Goal: Task Accomplishment & Management: Use online tool/utility

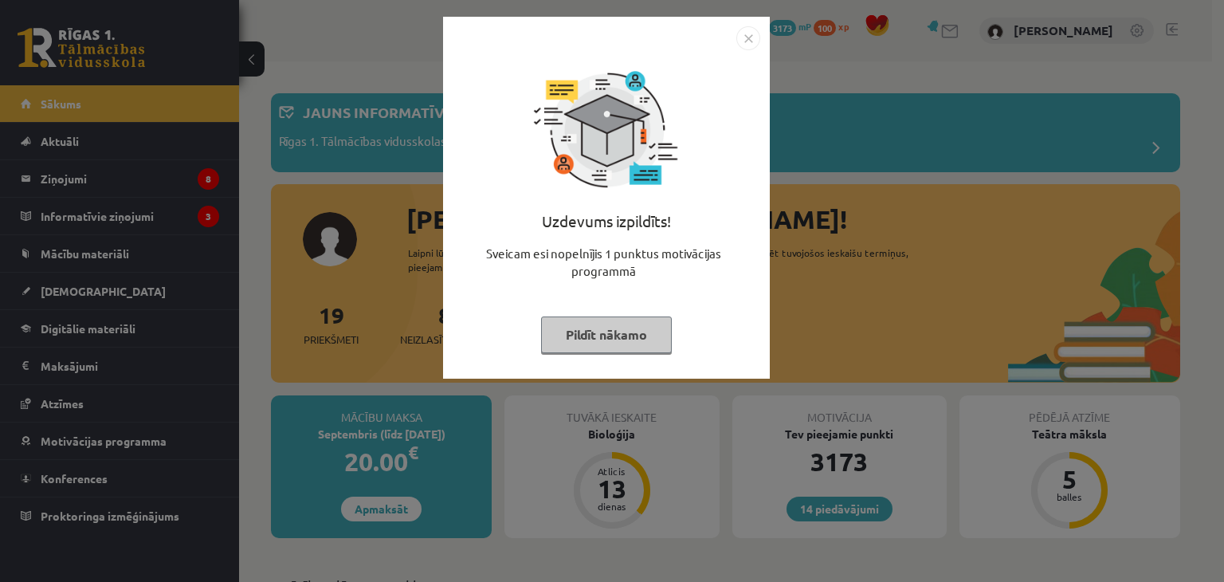
drag, startPoint x: 552, startPoint y: 351, endPoint x: 560, endPoint y: 343, distance: 11.8
click at [555, 347] on button "Pildīt nākamo" at bounding box center [606, 334] width 131 height 37
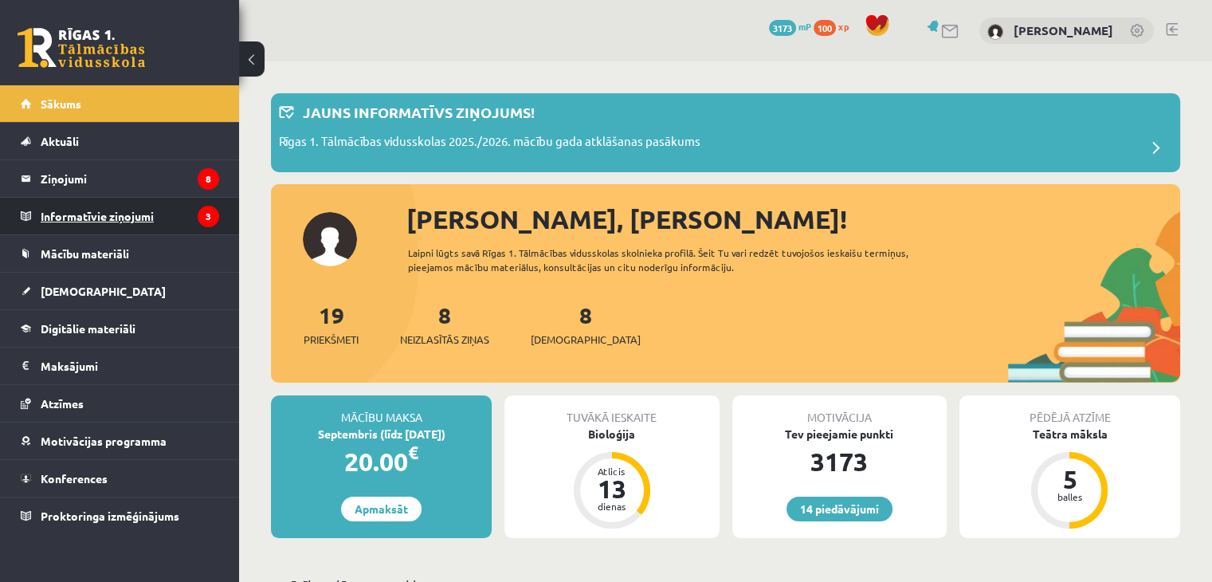
click at [188, 211] on legend "Informatīvie ziņojumi 3" at bounding box center [130, 216] width 179 height 37
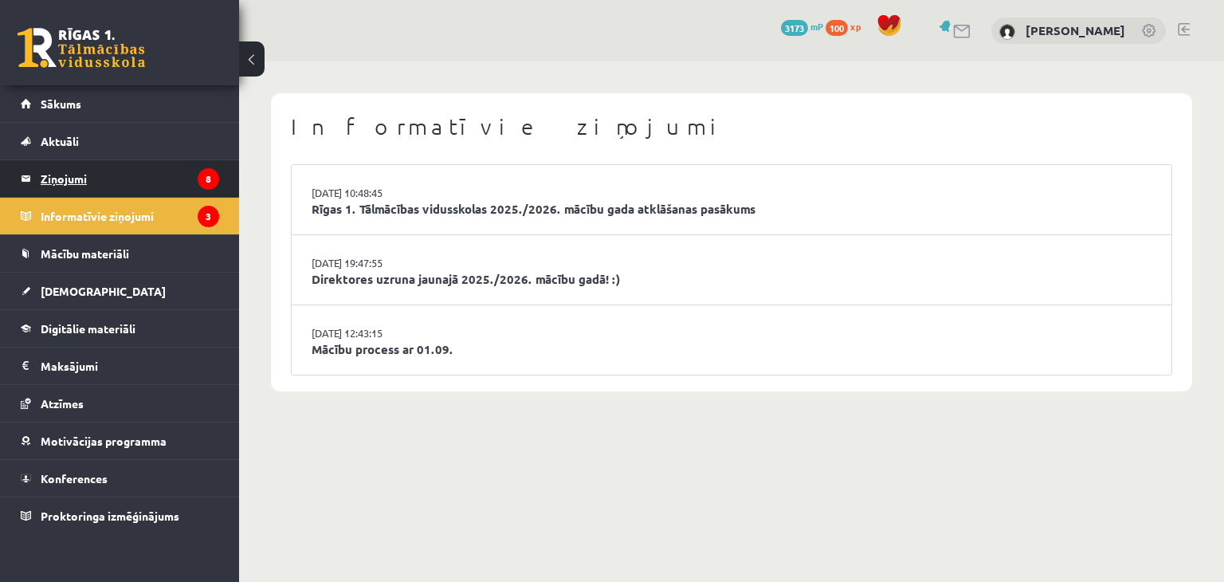
click at [187, 181] on legend "Ziņojumi 8" at bounding box center [130, 178] width 179 height 37
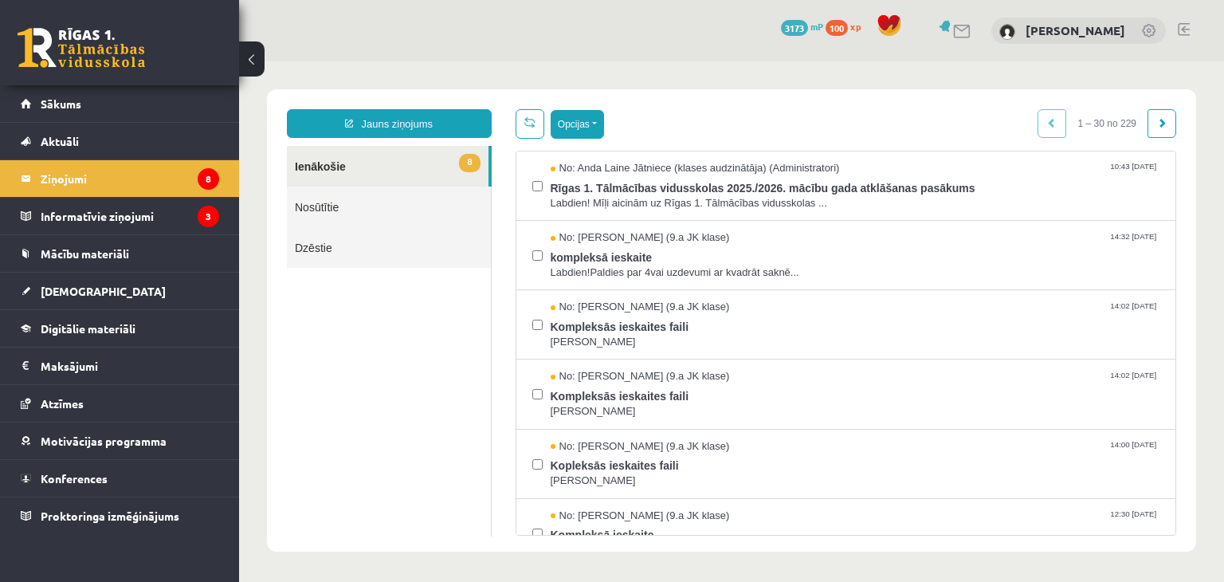
click at [581, 116] on button "Opcijas" at bounding box center [577, 124] width 53 height 29
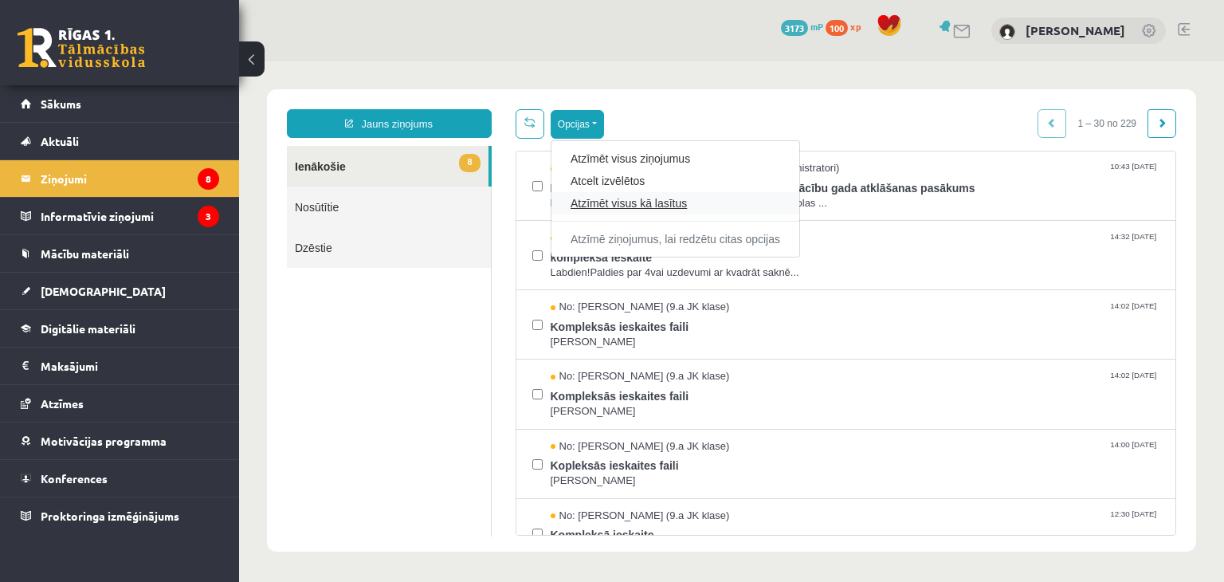
click at [595, 196] on link "Atzīmēt visus kā lasītus" at bounding box center [676, 203] width 210 height 16
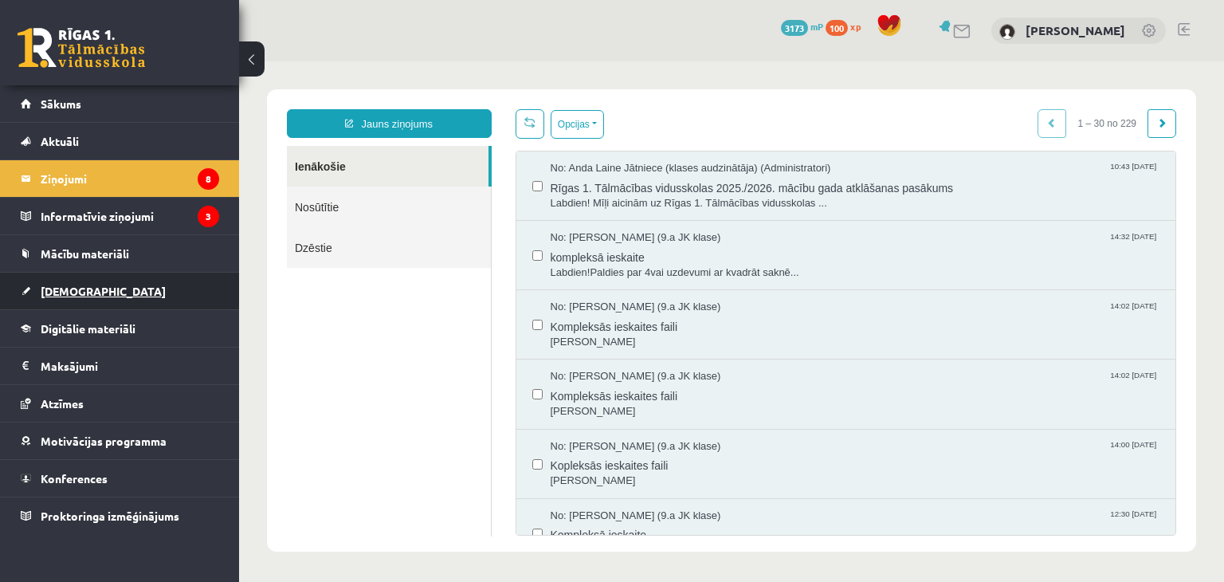
click at [114, 282] on link "[DEMOGRAPHIC_DATA]" at bounding box center [120, 291] width 198 height 37
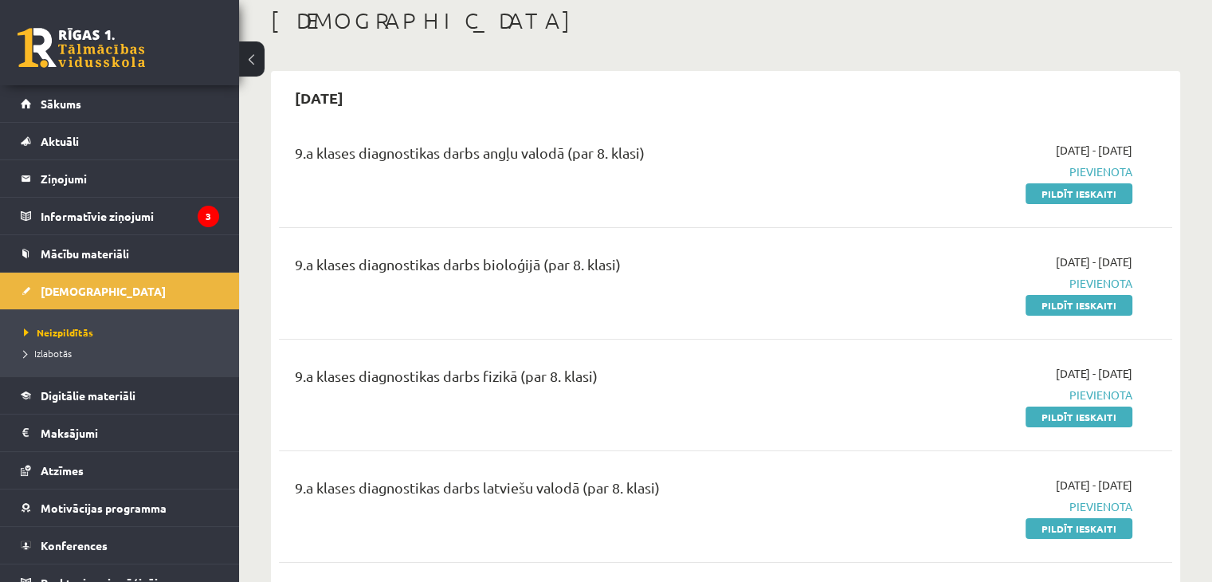
scroll to position [80, 0]
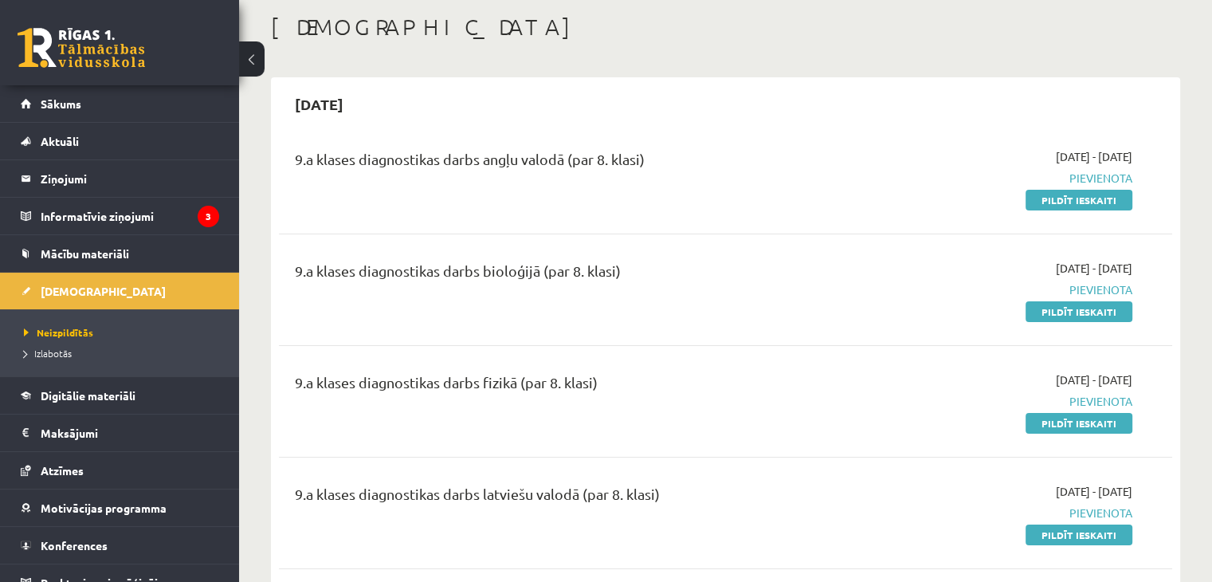
drag, startPoint x: 931, startPoint y: 222, endPoint x: 914, endPoint y: 226, distance: 17.0
click at [931, 222] on div "9.a klases diagnostikas darbs angļu valodā (par 8. klasi) 2025-09-01 - 2025-09-…" at bounding box center [725, 178] width 893 height 92
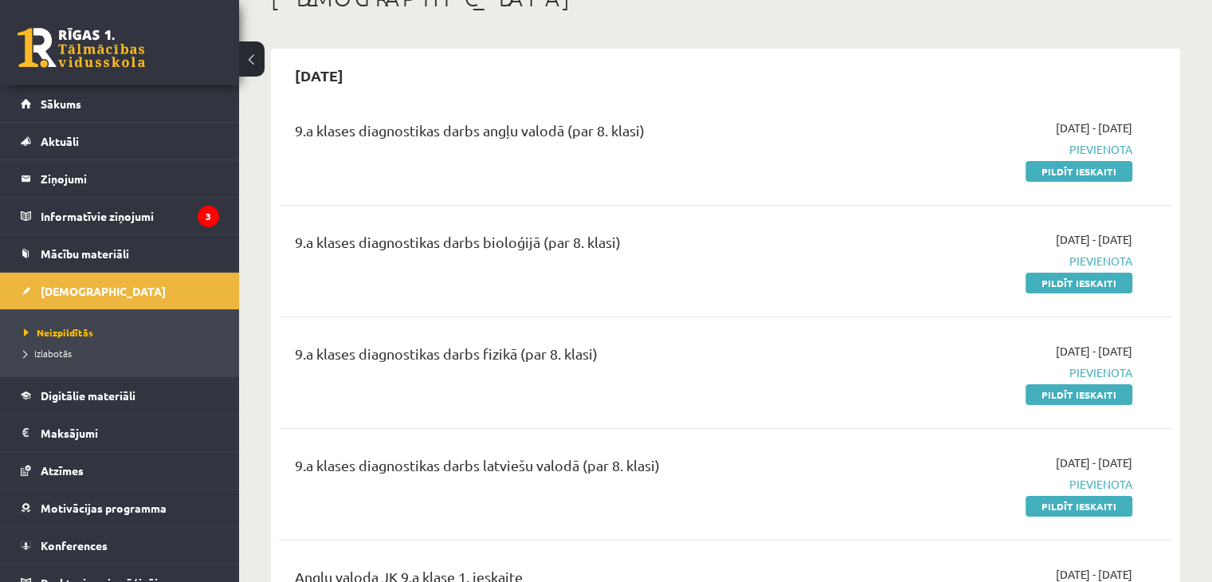
scroll to position [109, 0]
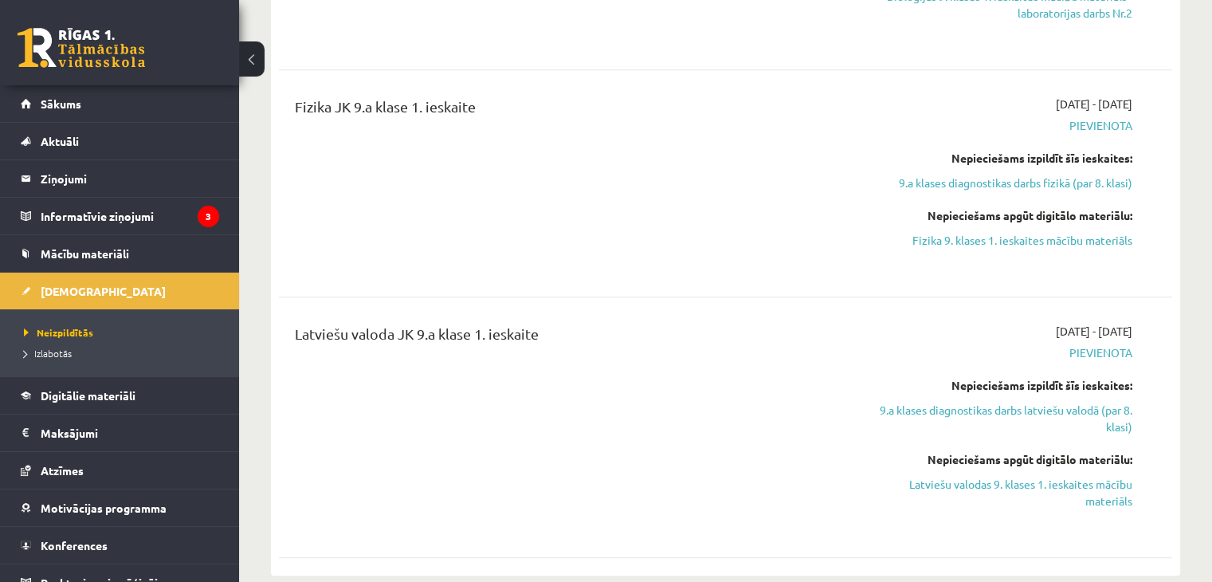
click at [975, 181] on link "9.a klases diagnostikas darbs fizikā (par 8. klasi)" at bounding box center [1000, 183] width 263 height 17
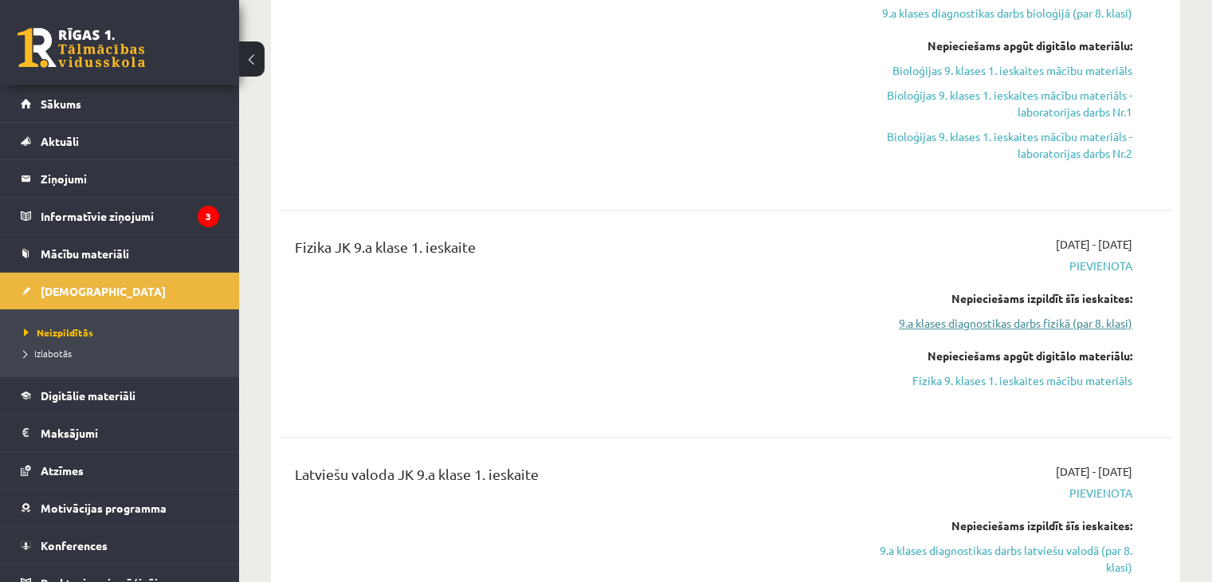
click at [972, 322] on link "9.a klases diagnostikas darbs fizikā (par 8. klasi)" at bounding box center [1000, 323] width 263 height 17
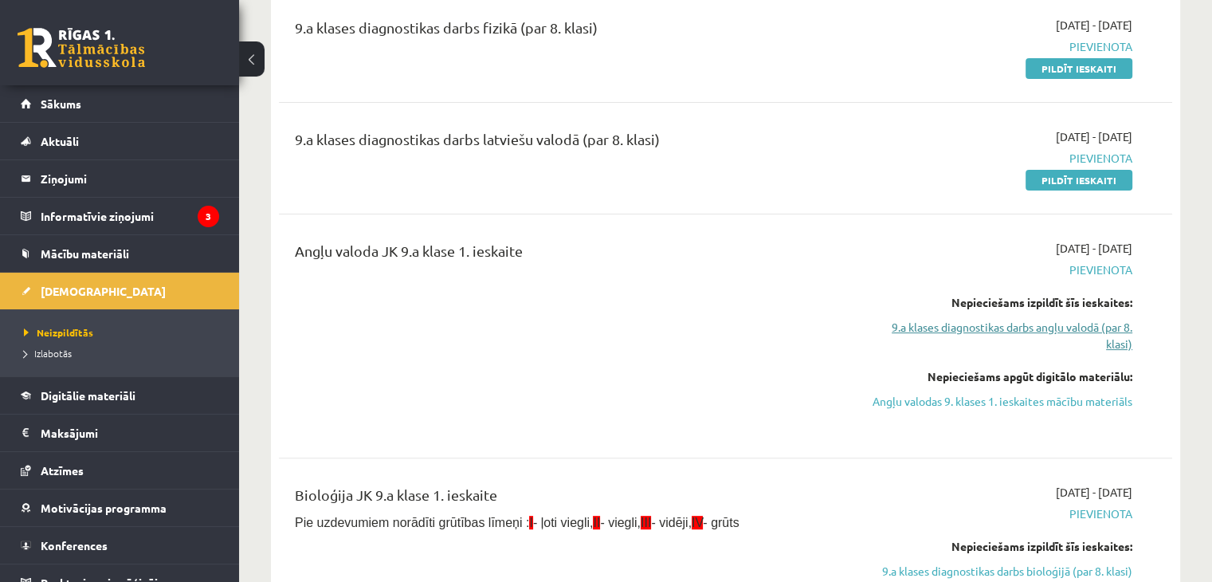
click at [948, 334] on link "9.a klases diagnostikas darbs angļu valodā (par 8. klasi)" at bounding box center [1000, 335] width 263 height 33
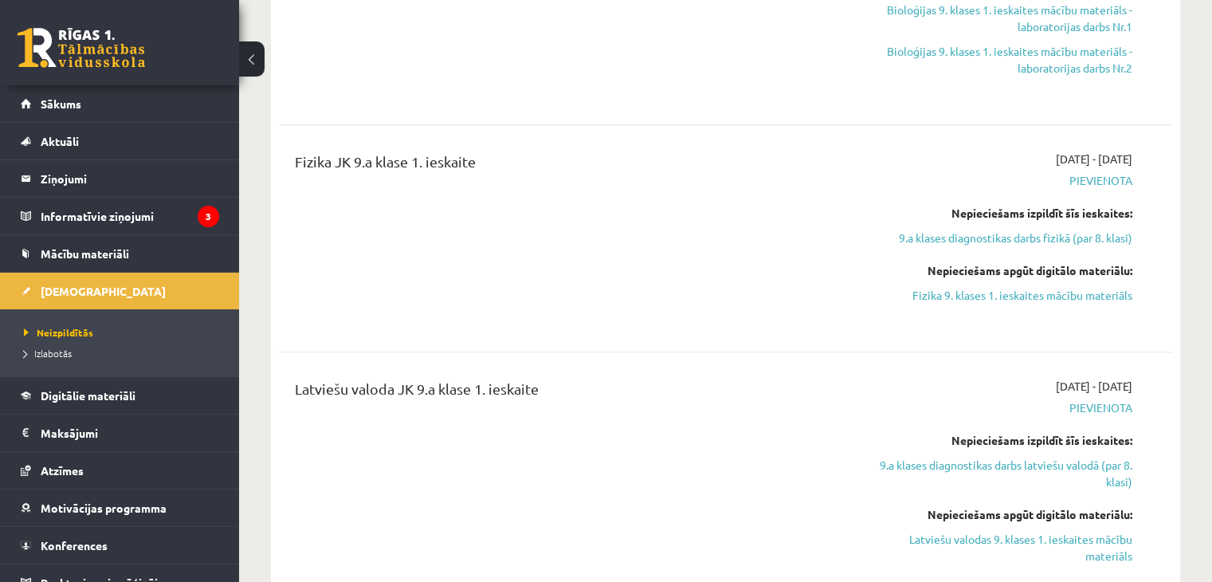
scroll to position [1088, 0]
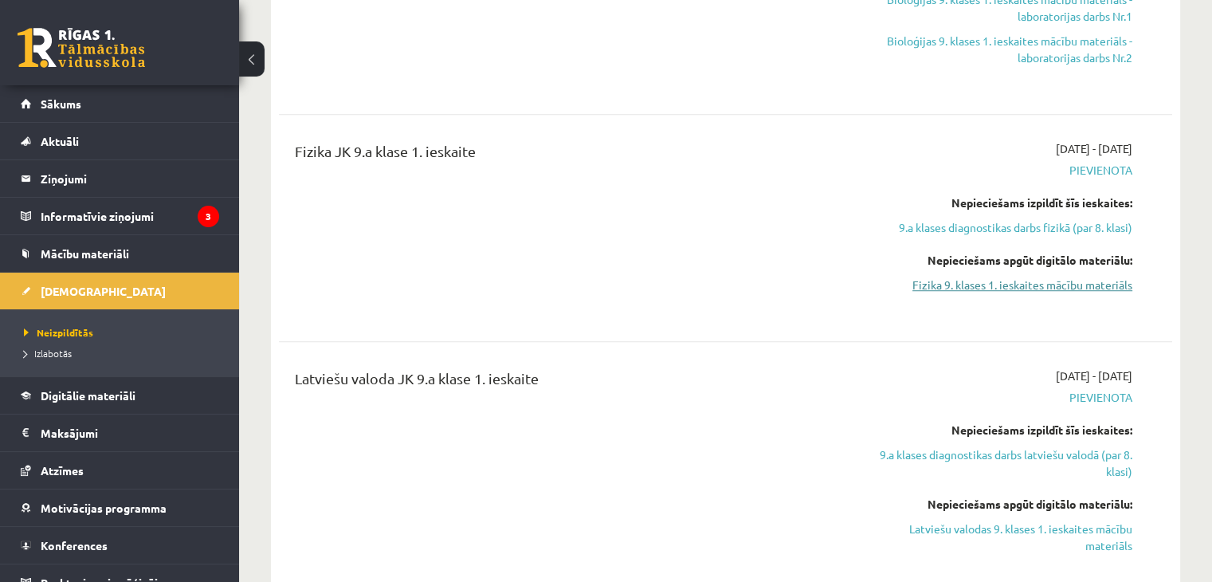
click at [1035, 281] on link "Fizika 9. klases 1. ieskaites mācību materiāls" at bounding box center [1000, 285] width 263 height 17
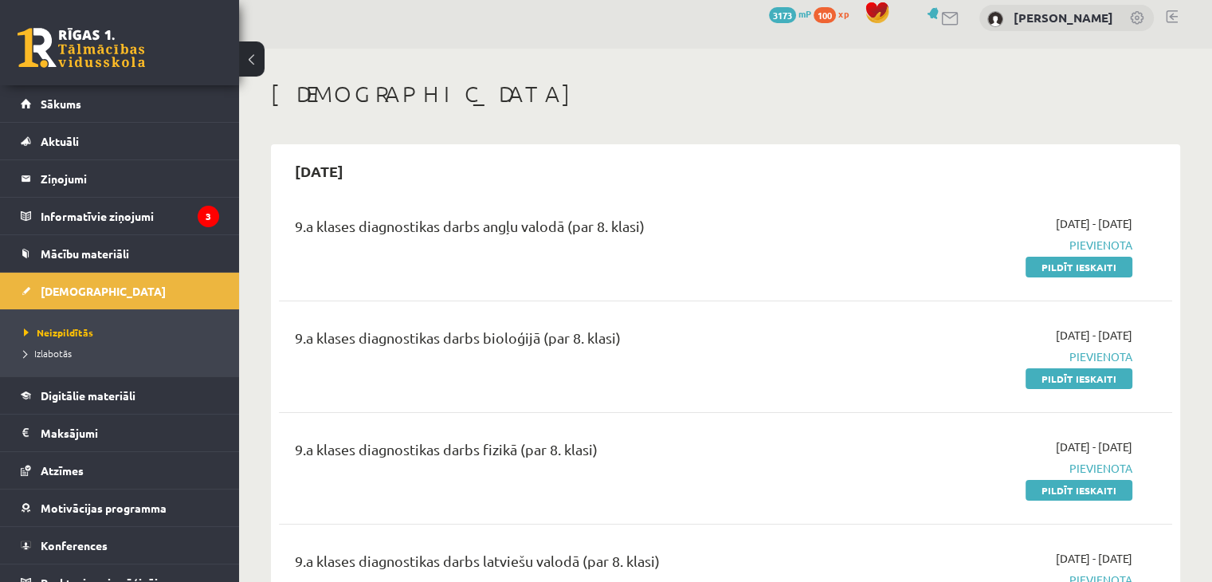
scroll to position [0, 0]
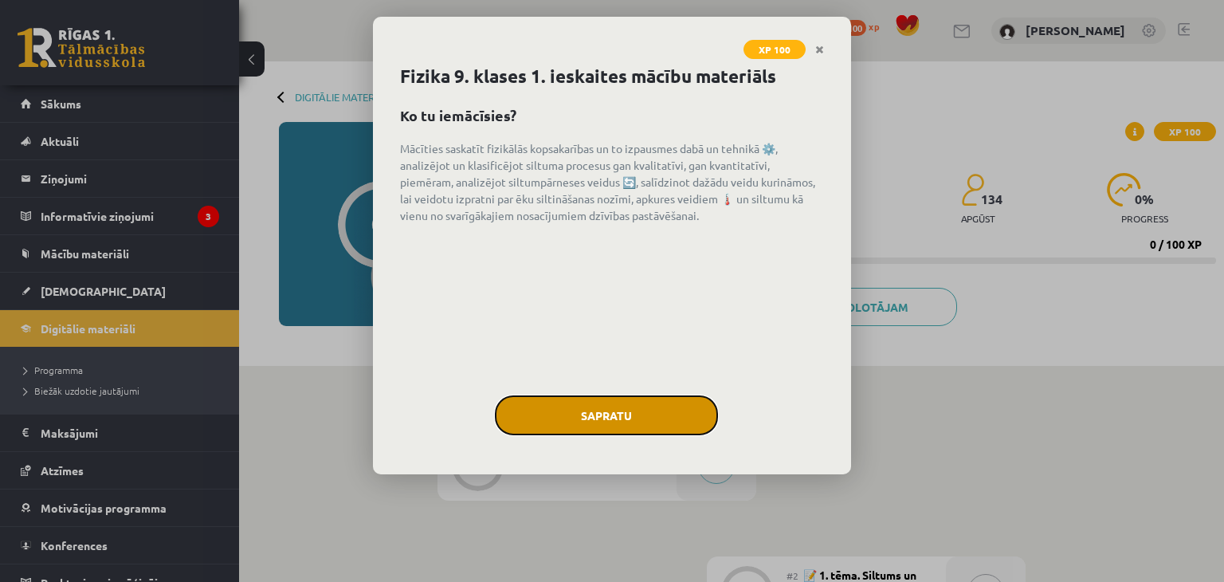
click at [532, 409] on button "Sapratu" at bounding box center [606, 415] width 223 height 40
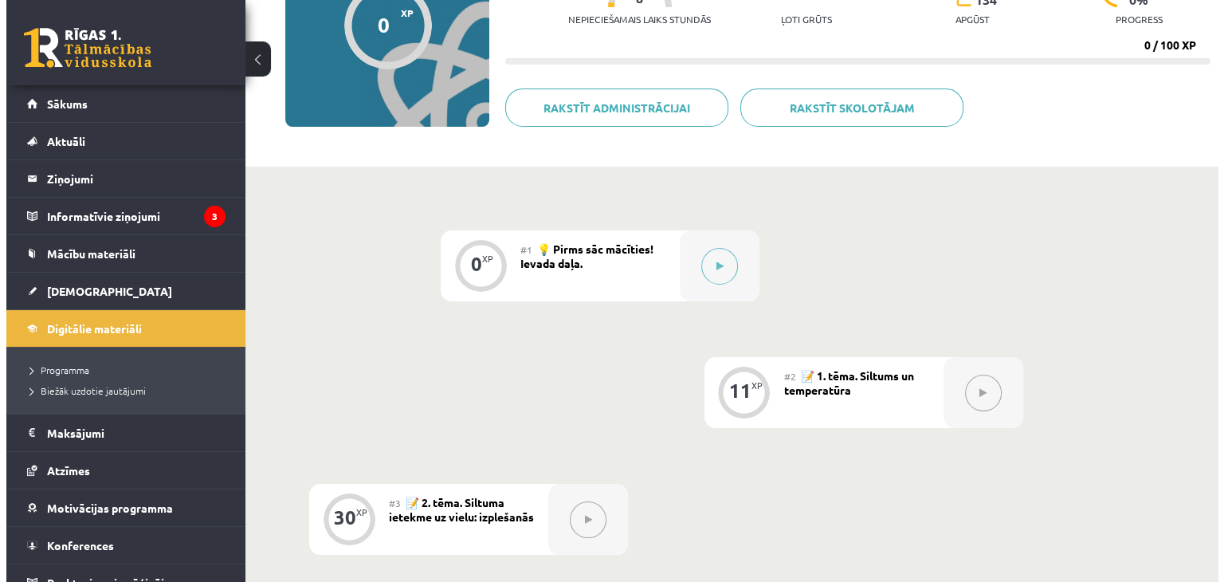
scroll to position [239, 0]
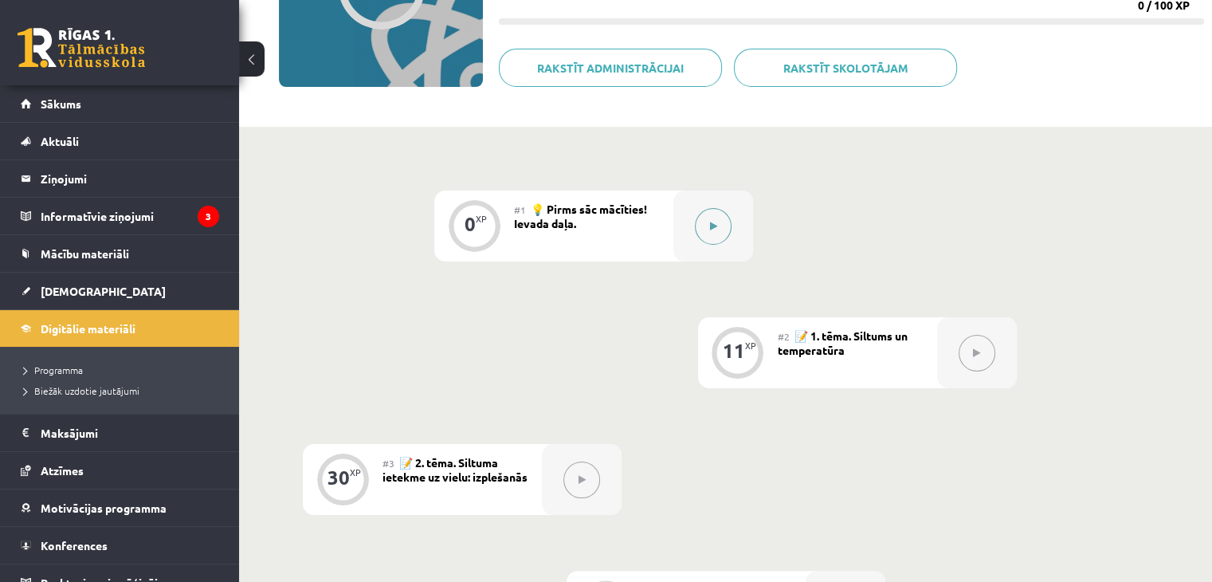
click at [704, 245] on div at bounding box center [713, 225] width 80 height 71
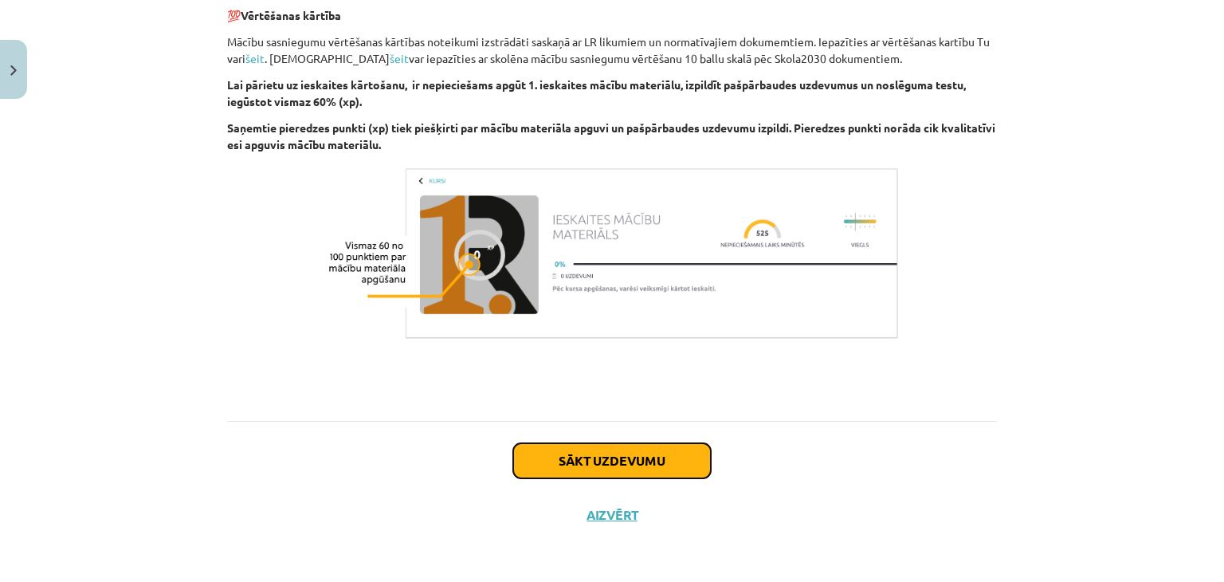
click at [563, 461] on button "Sākt uzdevumu" at bounding box center [612, 460] width 198 height 35
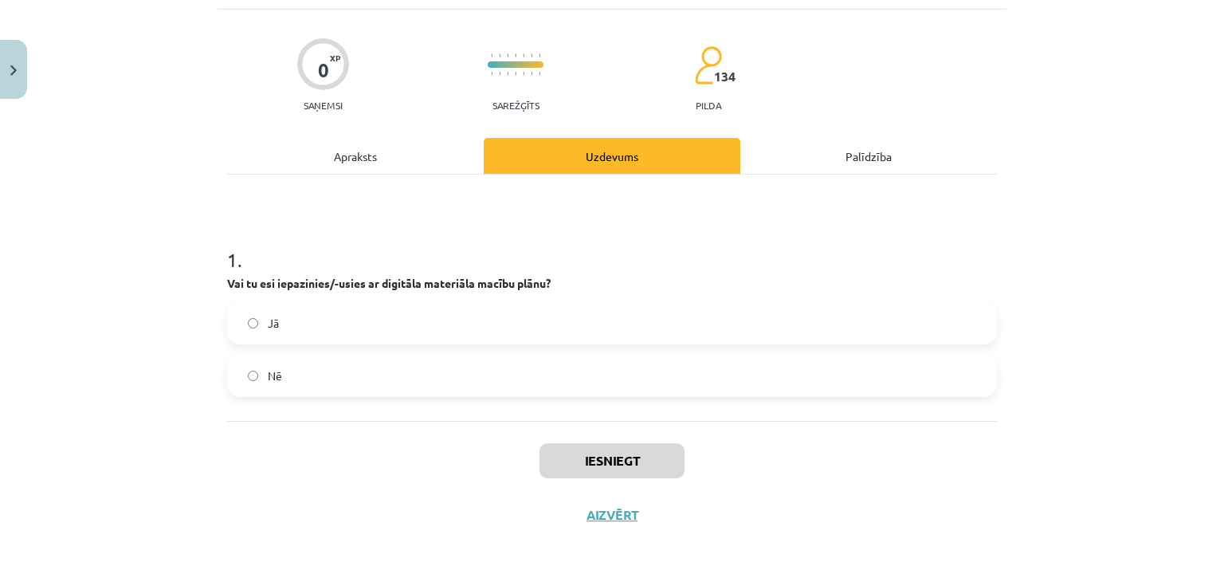
scroll to position [40, 0]
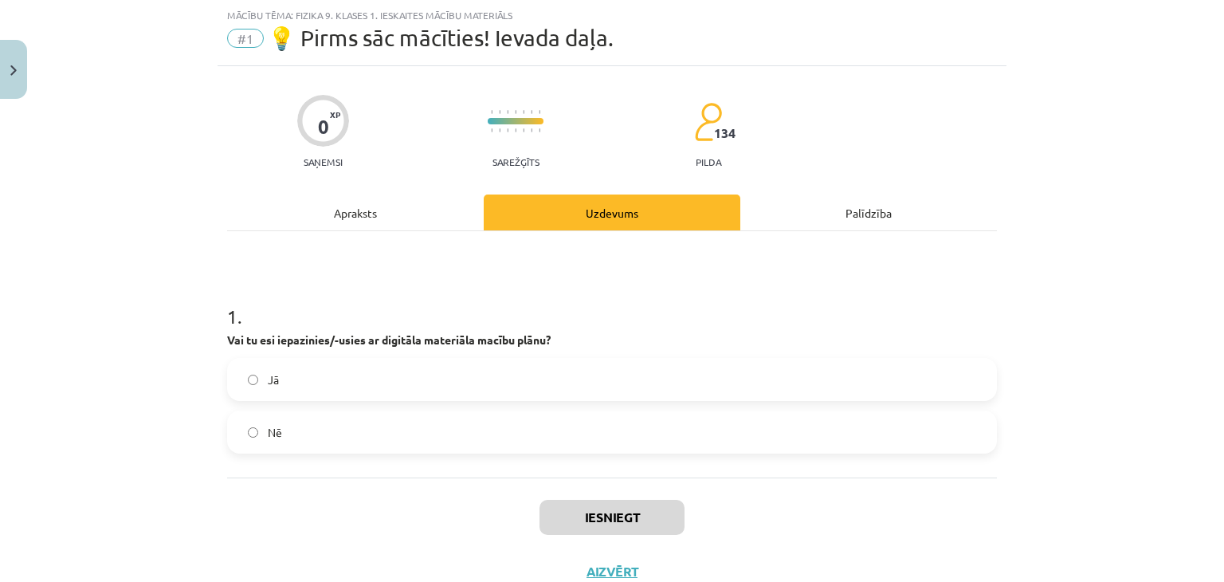
click at [612, 377] on label "Jā" at bounding box center [612, 379] width 767 height 40
click at [599, 529] on button "Iesniegt" at bounding box center [612, 517] width 145 height 35
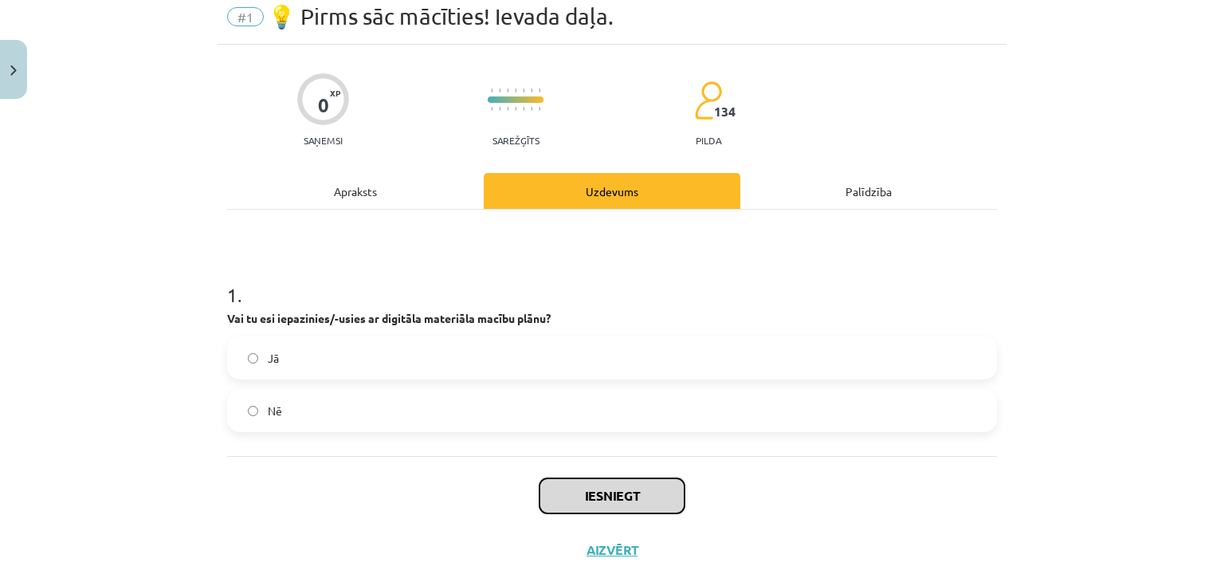
scroll to position [16, 0]
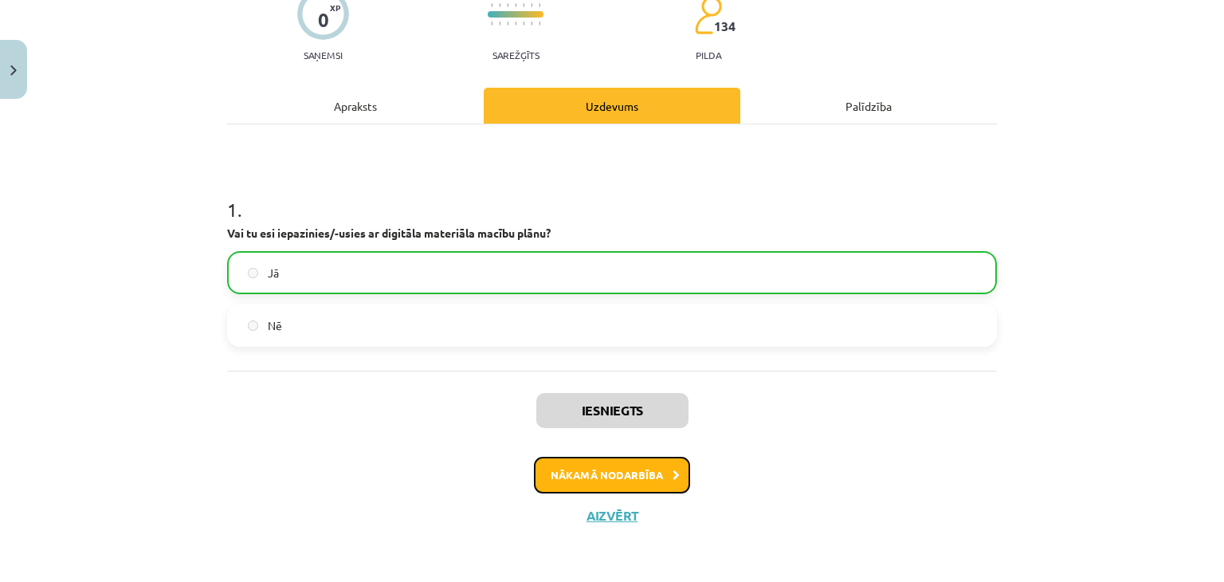
click at [641, 469] on button "Nākamā nodarbība" at bounding box center [612, 475] width 156 height 37
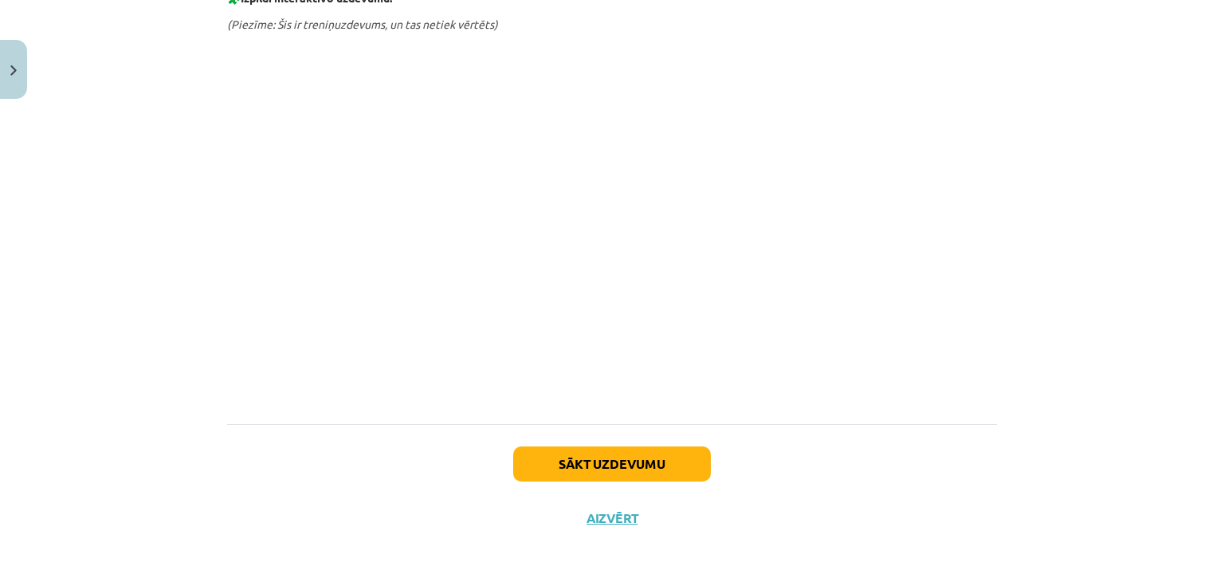
scroll to position [848, 0]
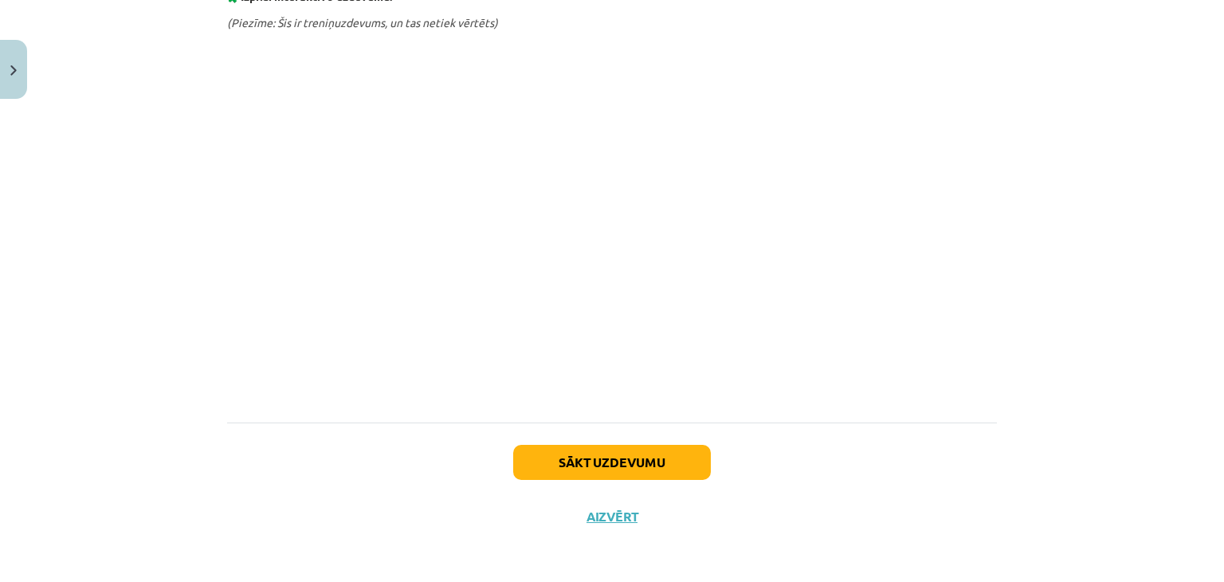
click at [159, 208] on div "Mācību tēma: Fizika 9. klases 1. ieskaites mācību materiāls #2 📝 1. tēma. Siltu…" at bounding box center [612, 291] width 1224 height 582
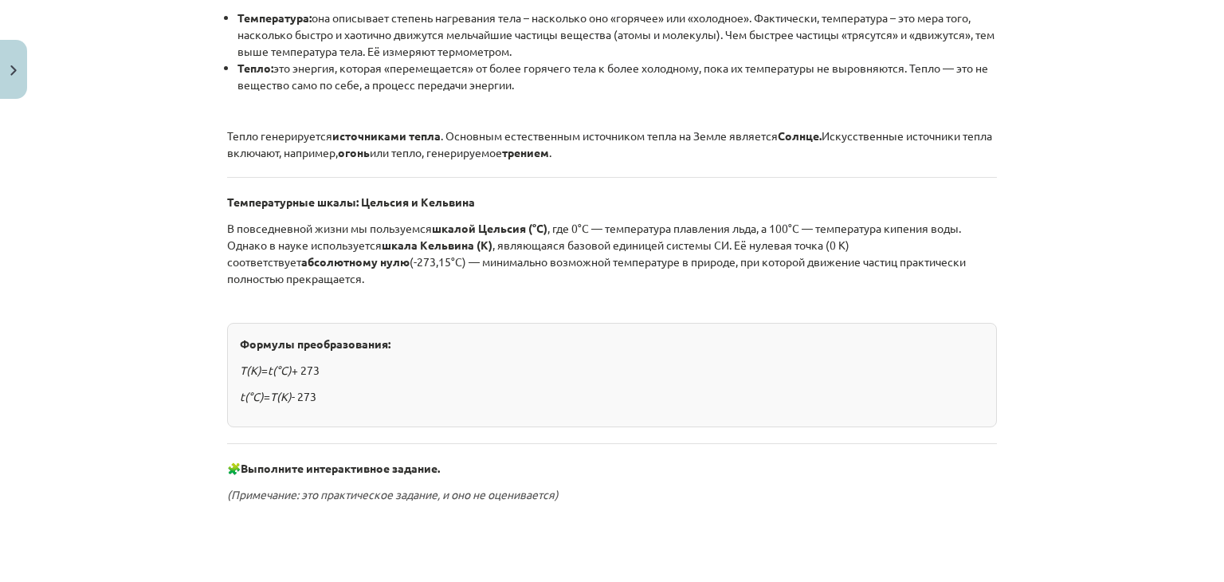
scroll to position [387, 0]
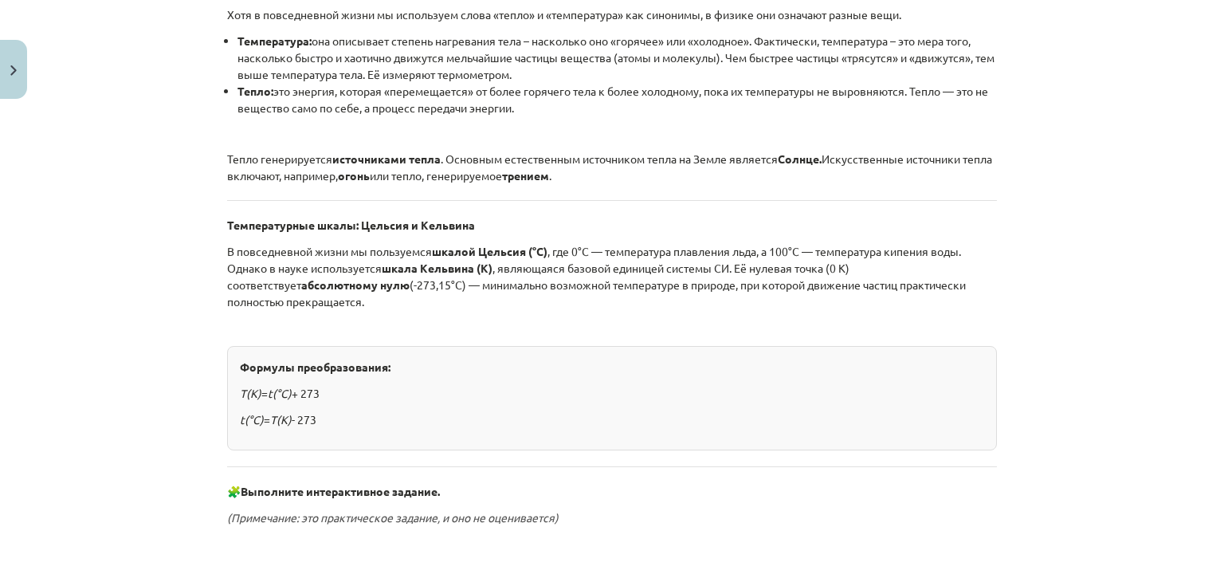
drag, startPoint x: 188, startPoint y: 285, endPoint x: 83, endPoint y: 310, distance: 108.2
click at [83, 310] on div "Тема исследования: Физика, 9 класс, 1-й тест, учебный материал #2 📝 Тема 1. Теп…" at bounding box center [612, 291] width 1224 height 582
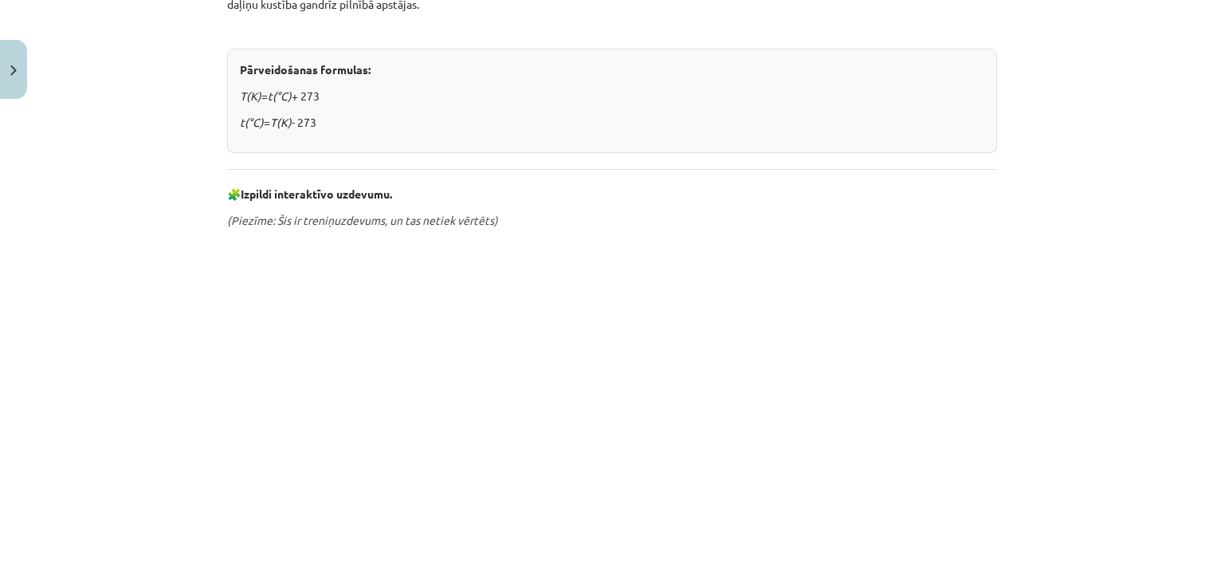
scroll to position [668, 0]
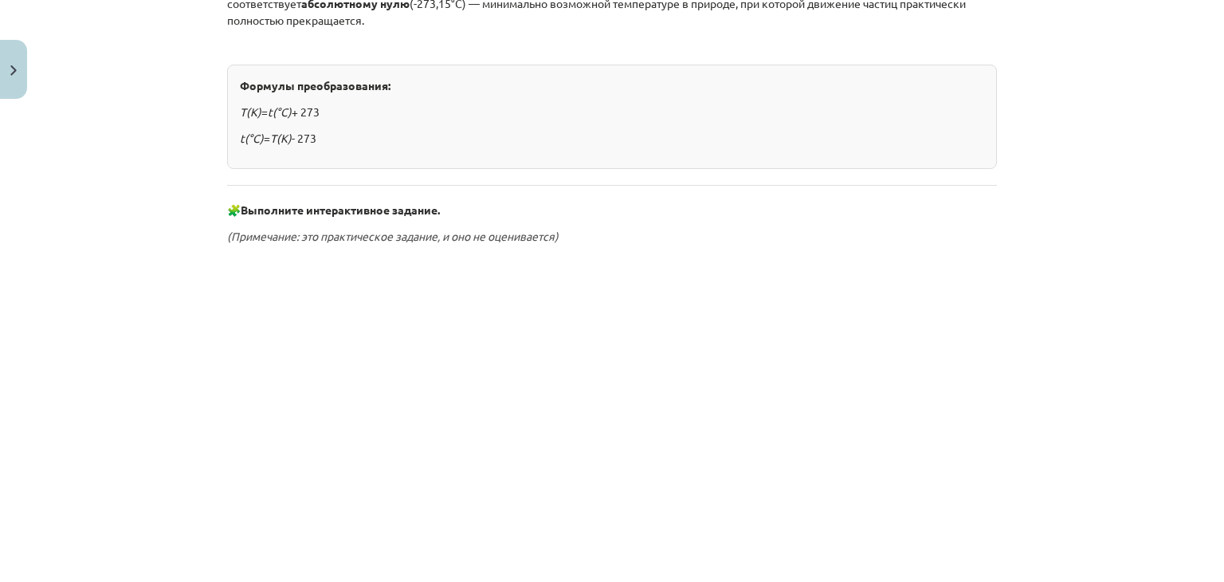
click at [125, 340] on div "Тема исследования: Физика, 9 класс, 1-й тест, учебный материал #2 📝 Тема 1. Теп…" at bounding box center [612, 291] width 1224 height 582
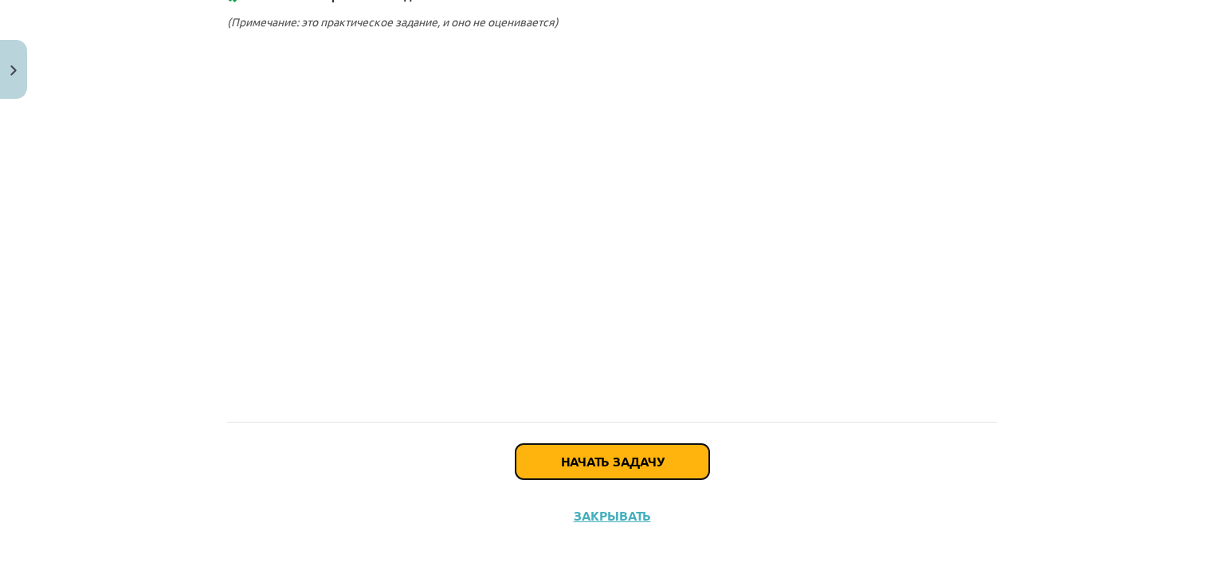
click at [587, 461] on font "Начать задачу" at bounding box center [612, 461] width 103 height 17
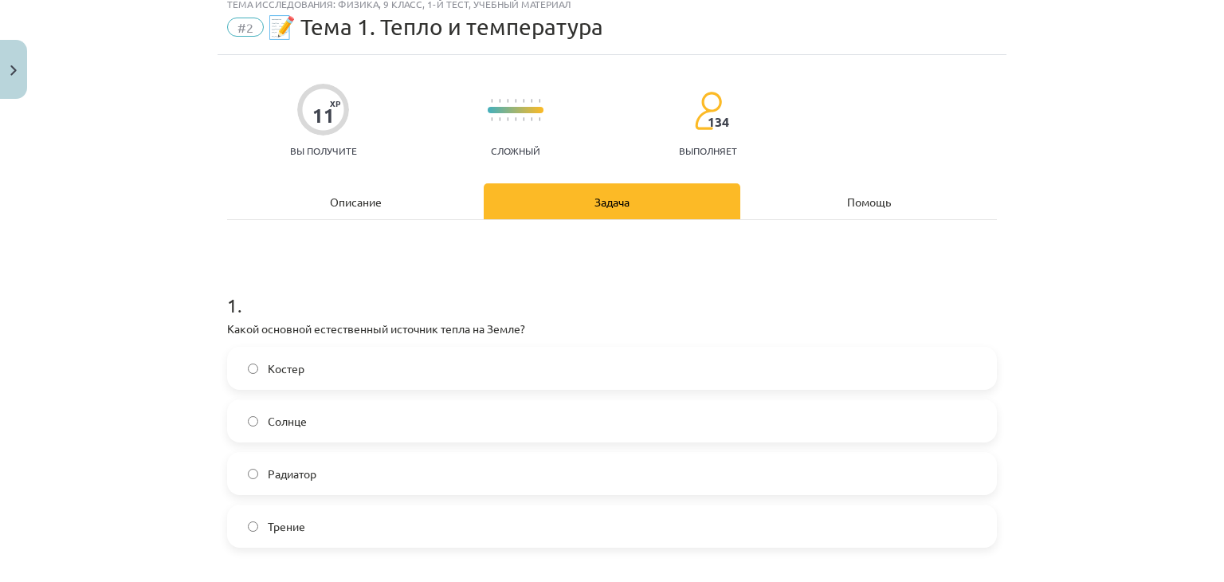
scroll to position [40, 0]
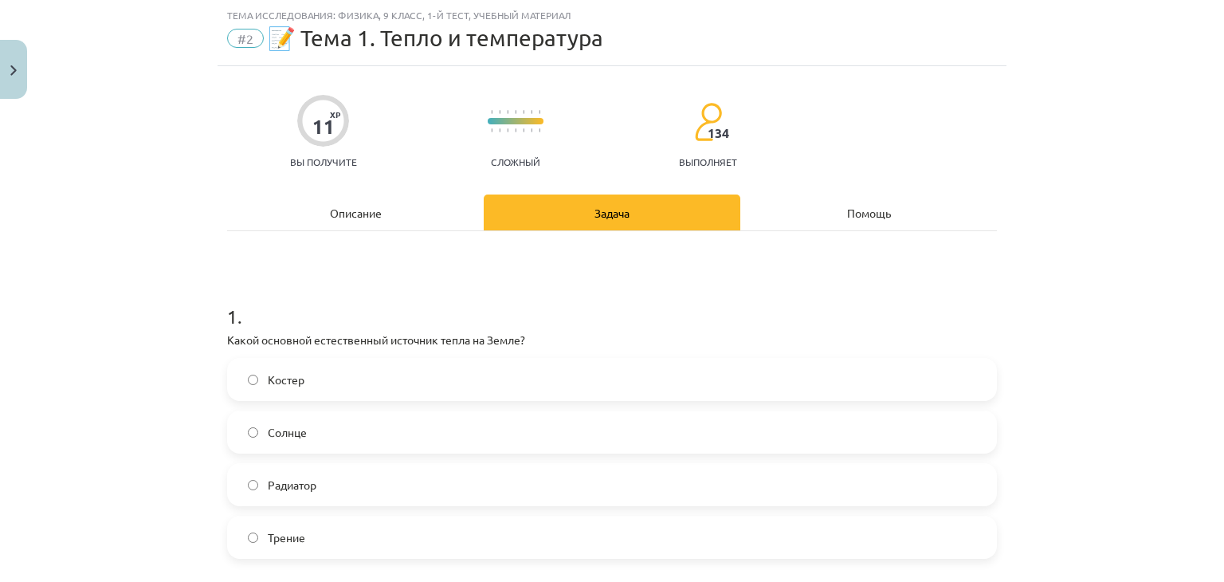
click at [258, 434] on label "Солнце" at bounding box center [612, 432] width 767 height 40
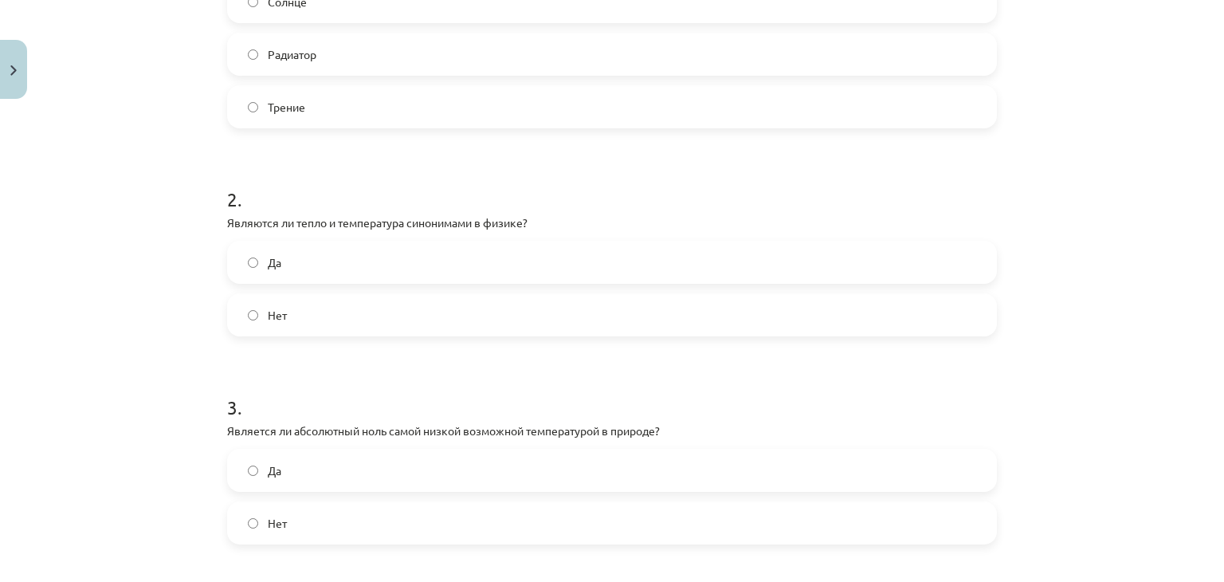
scroll to position [518, 0]
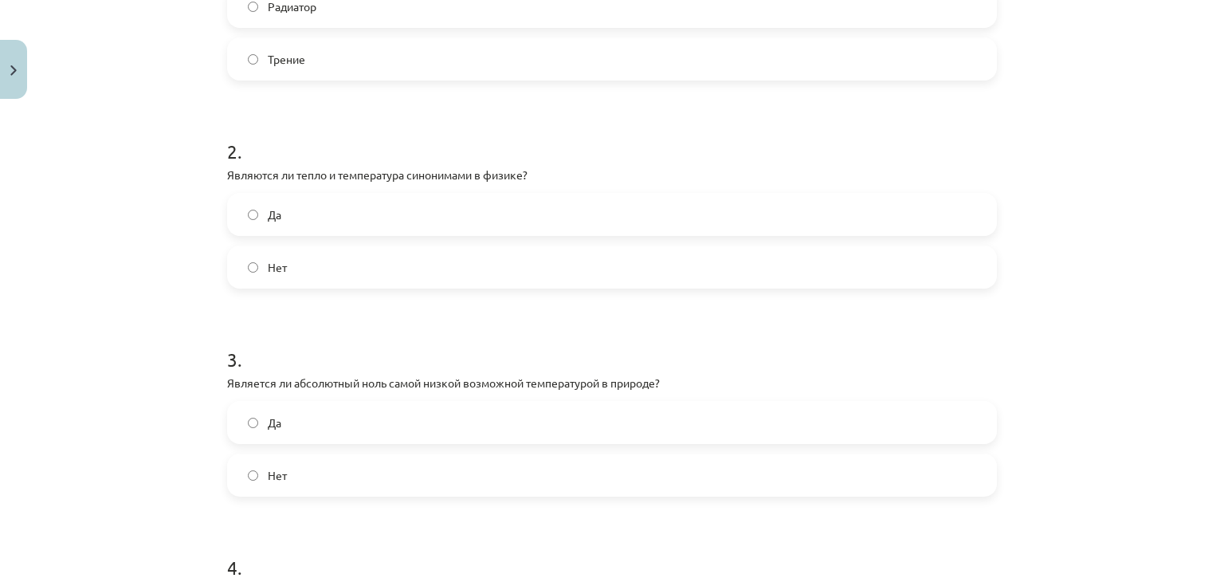
click at [289, 277] on label "Нет" at bounding box center [612, 267] width 767 height 40
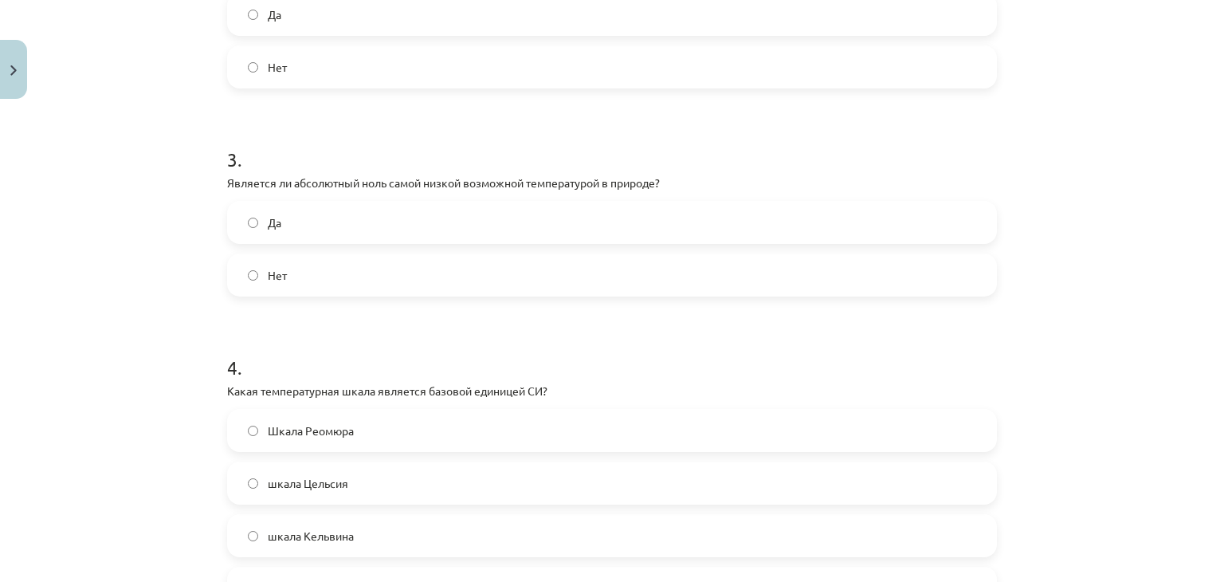
scroll to position [757, 0]
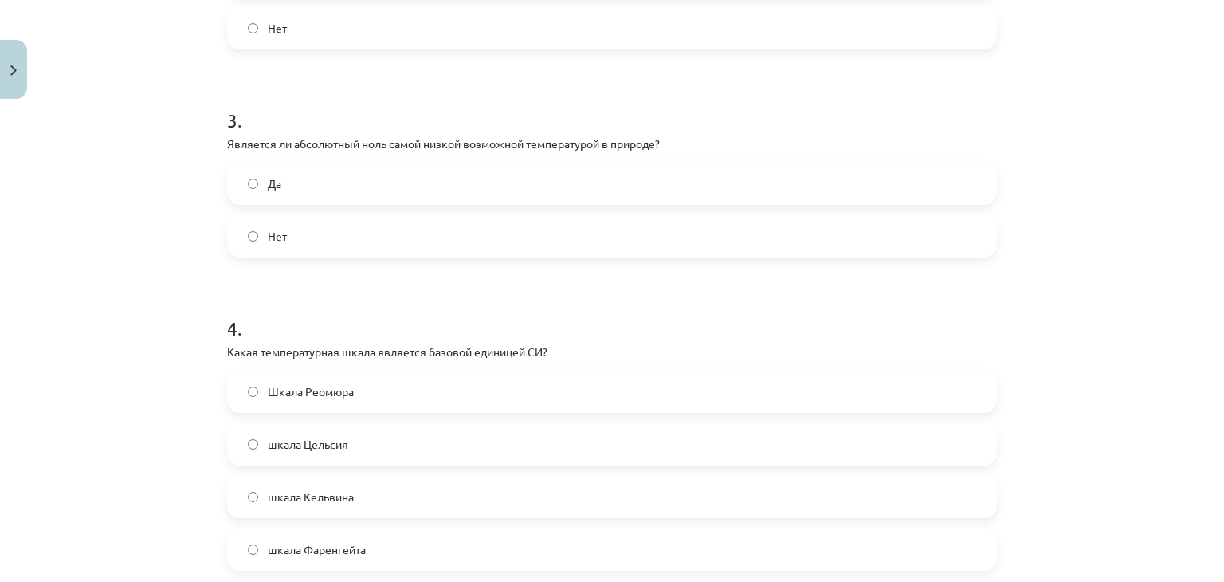
click at [329, 236] on label "Нет" at bounding box center [612, 236] width 767 height 40
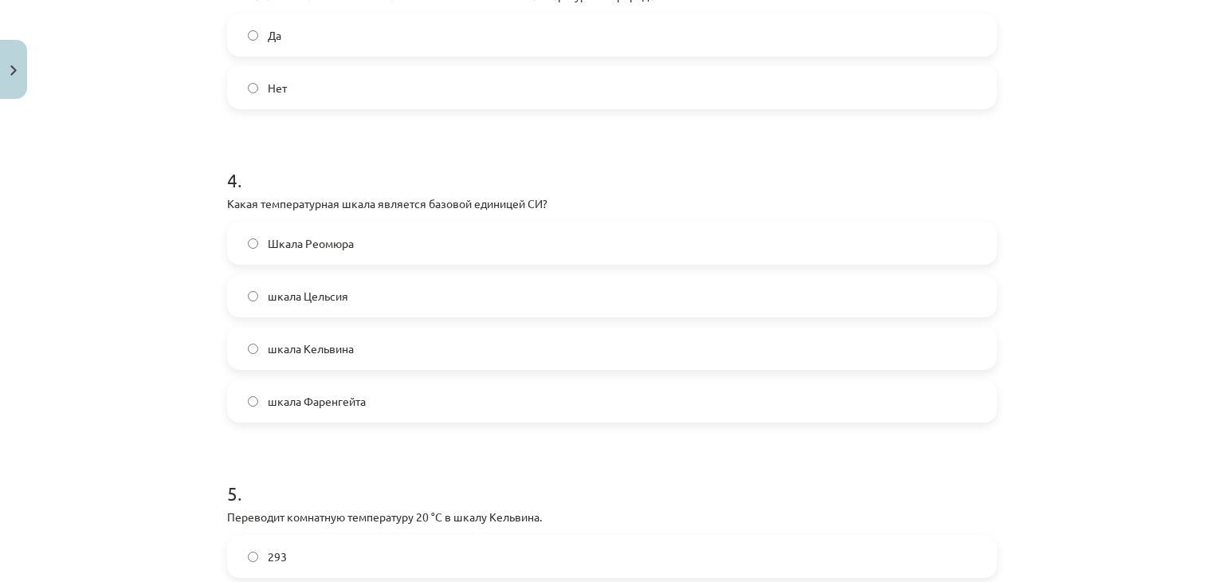
scroll to position [917, 0]
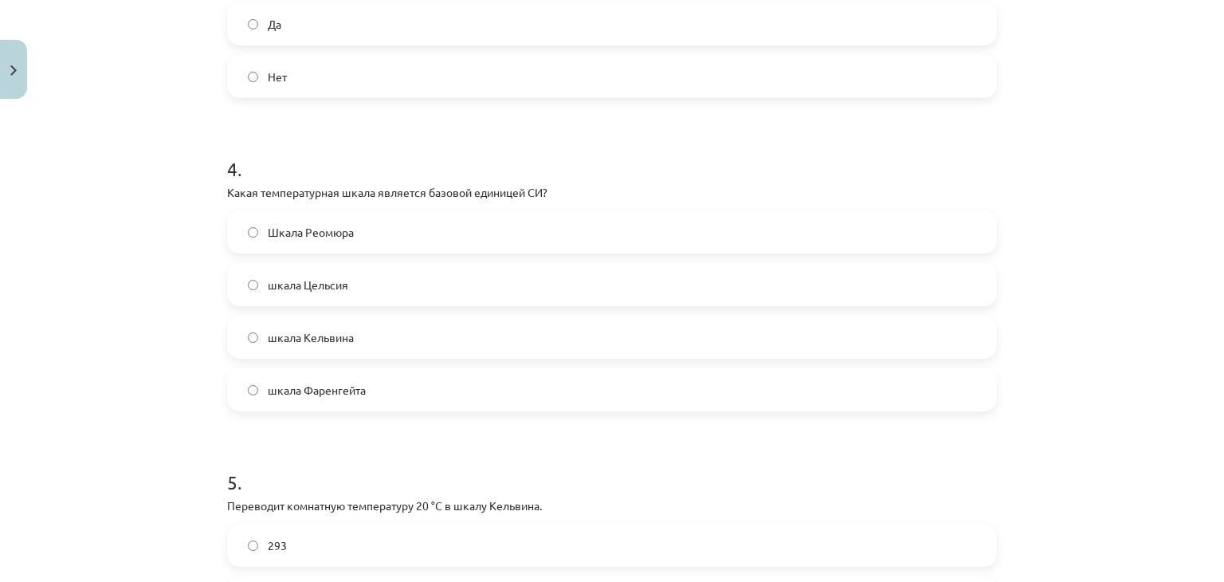
click at [268, 277] on span "шкала Цельсия" at bounding box center [308, 285] width 80 height 17
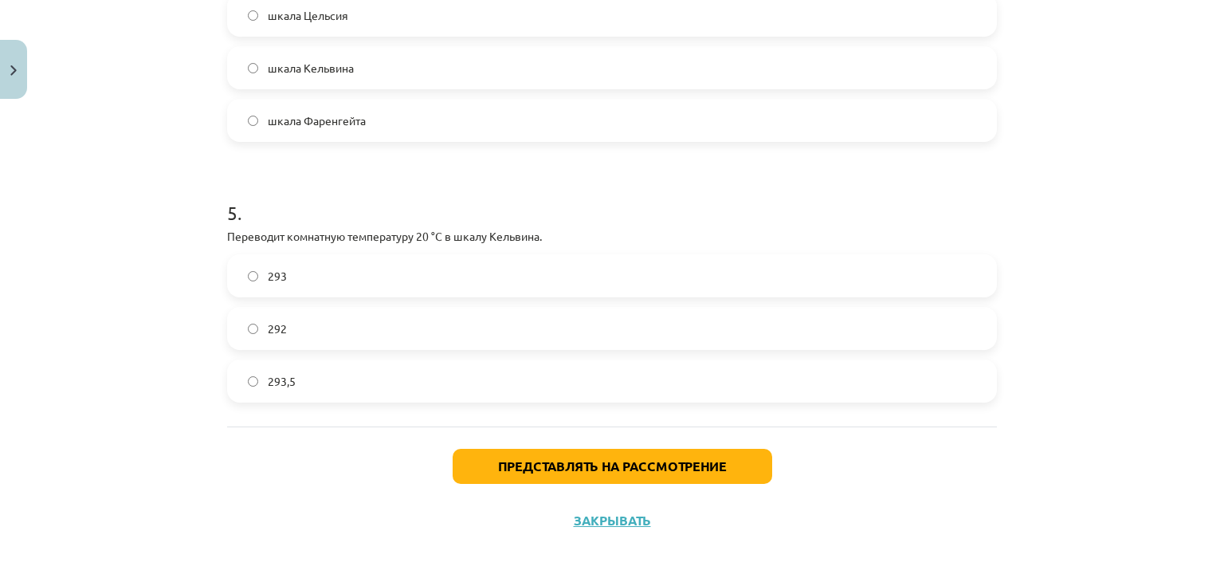
scroll to position [1191, 0]
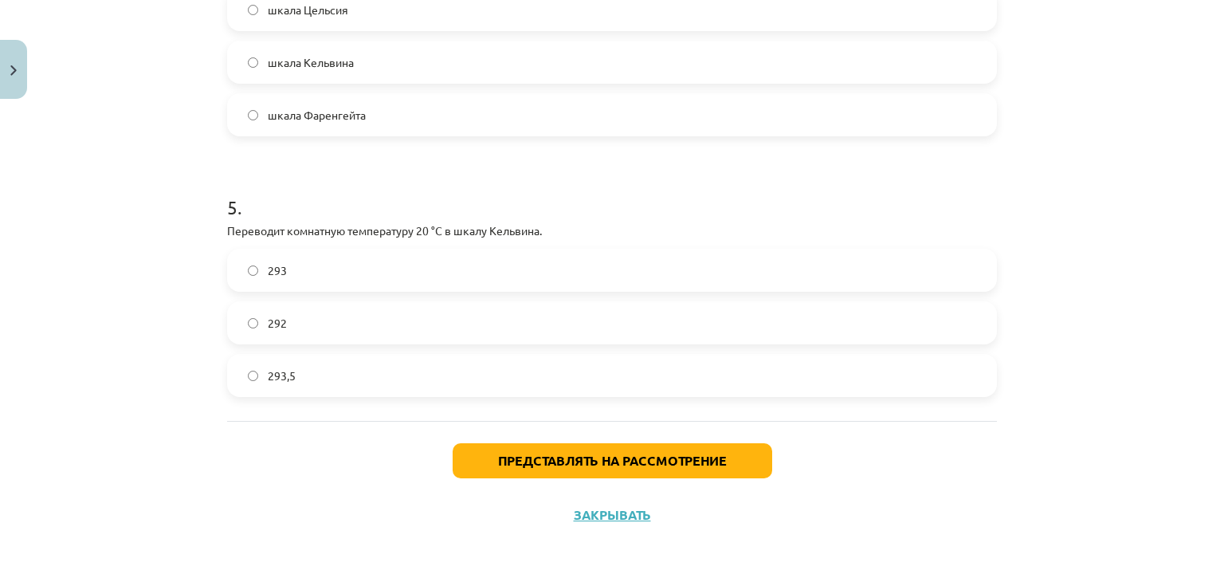
drag, startPoint x: 144, startPoint y: 248, endPoint x: 67, endPoint y: 262, distance: 78.6
click at [67, 262] on div "Тема исследования: Физика, 9 класс, 1-й тест, учебный материал #2 📝 Тема 1. Теп…" at bounding box center [612, 291] width 1224 height 582
click at [382, 263] on label "293" at bounding box center [612, 270] width 767 height 40
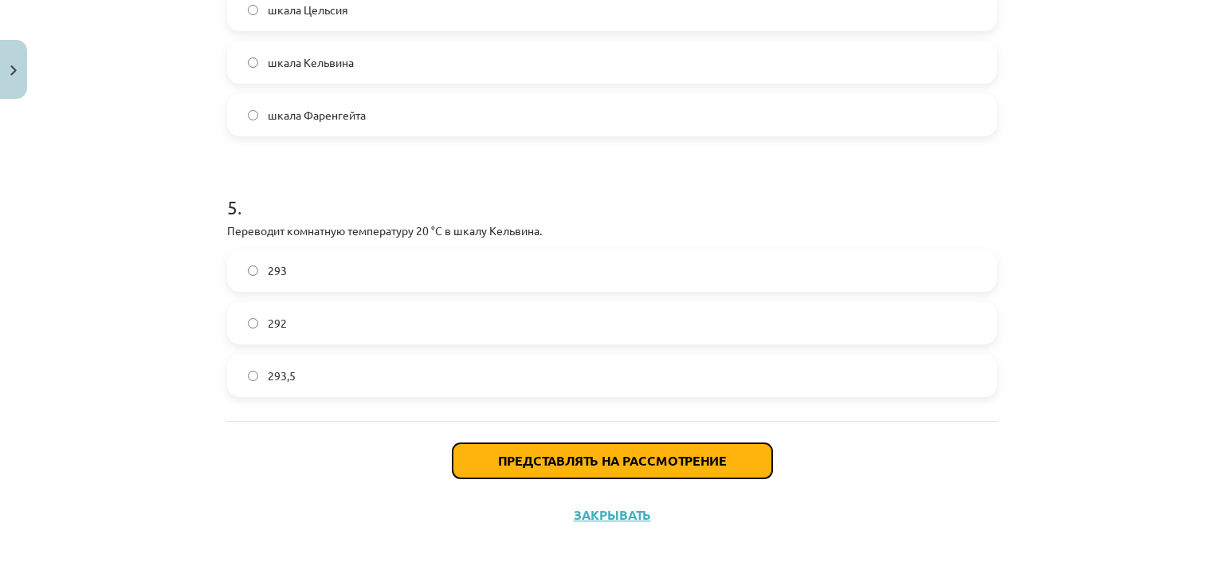
click at [507, 472] on button "Представлять на рассмотрение" at bounding box center [613, 460] width 320 height 35
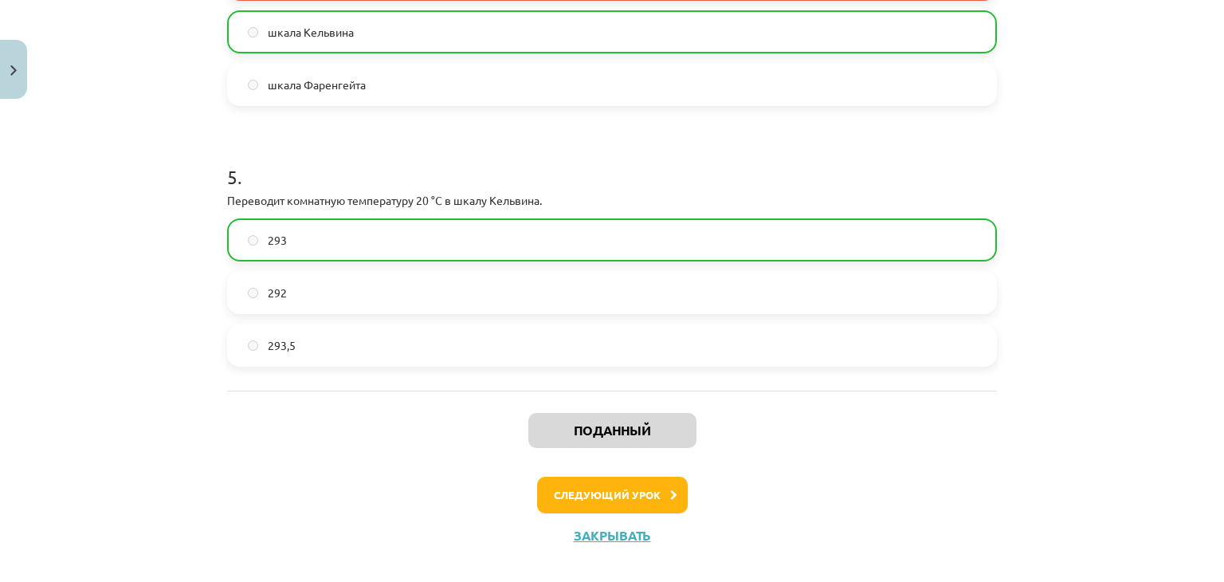
scroll to position [1241, 0]
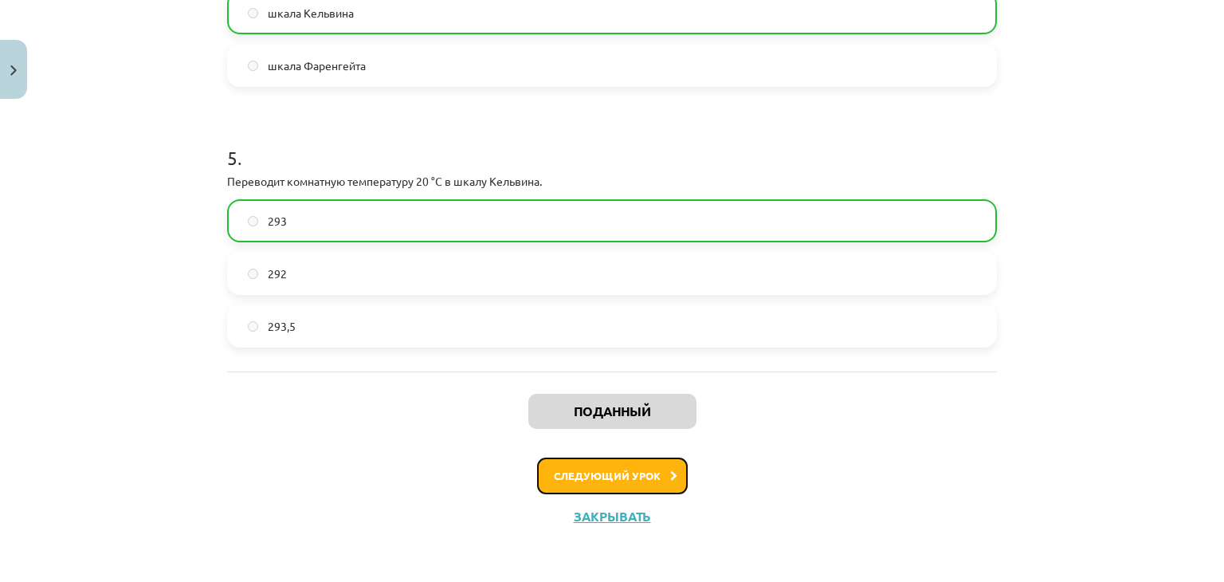
click at [561, 474] on font "Следующий урок" at bounding box center [607, 476] width 107 height 14
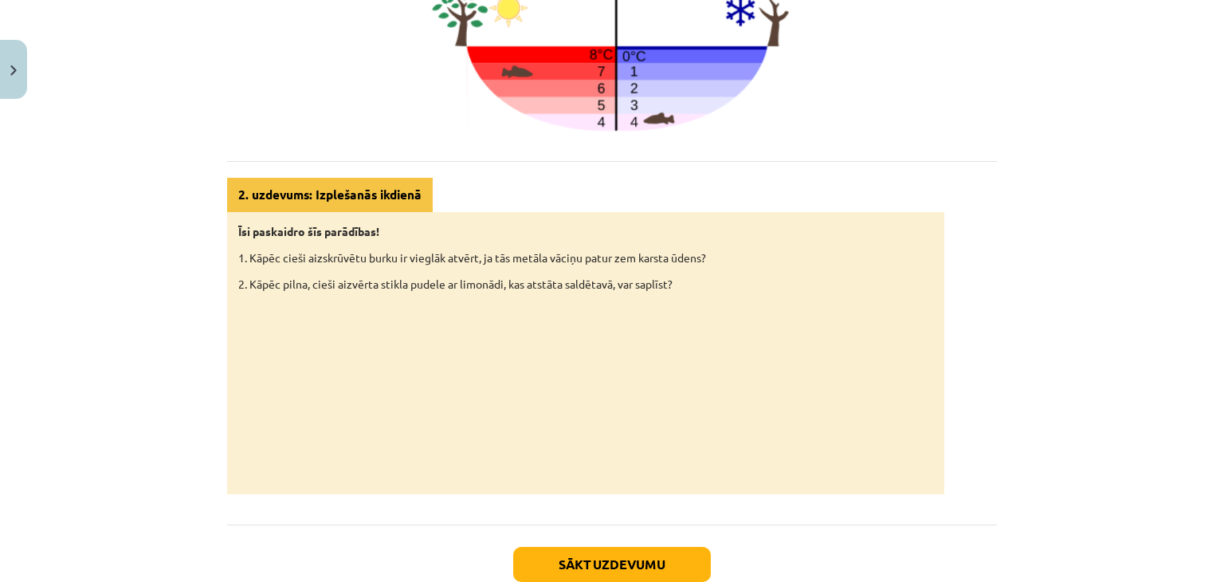
scroll to position [808, 0]
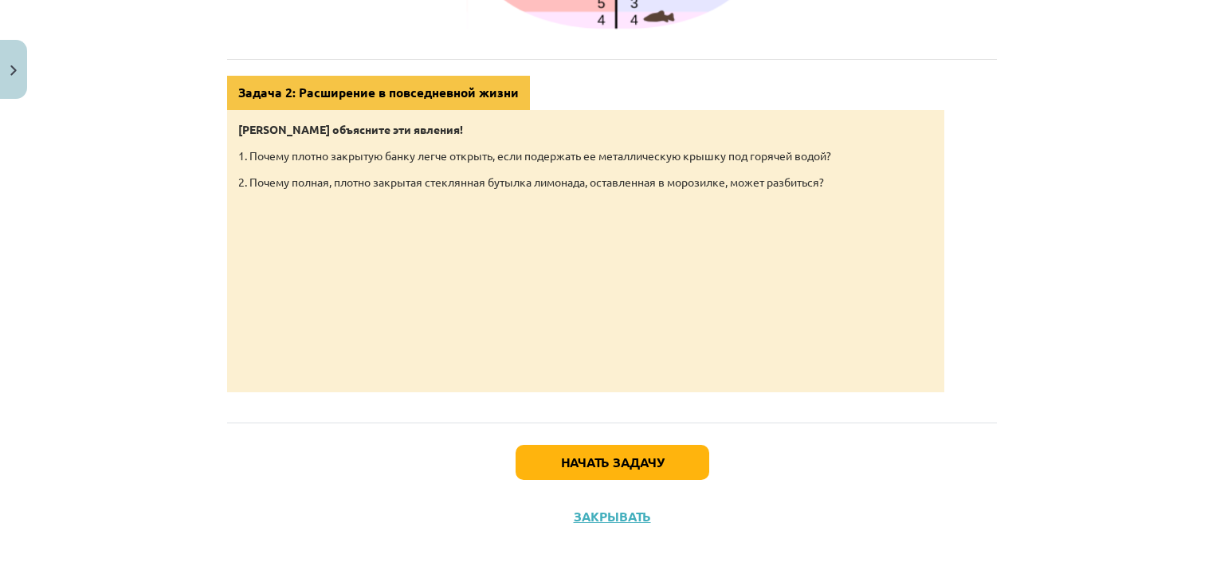
click at [610, 479] on div "Начать задачу Закрывать" at bounding box center [612, 478] width 770 height 112
click at [604, 468] on button "Начать задачу" at bounding box center [613, 462] width 194 height 35
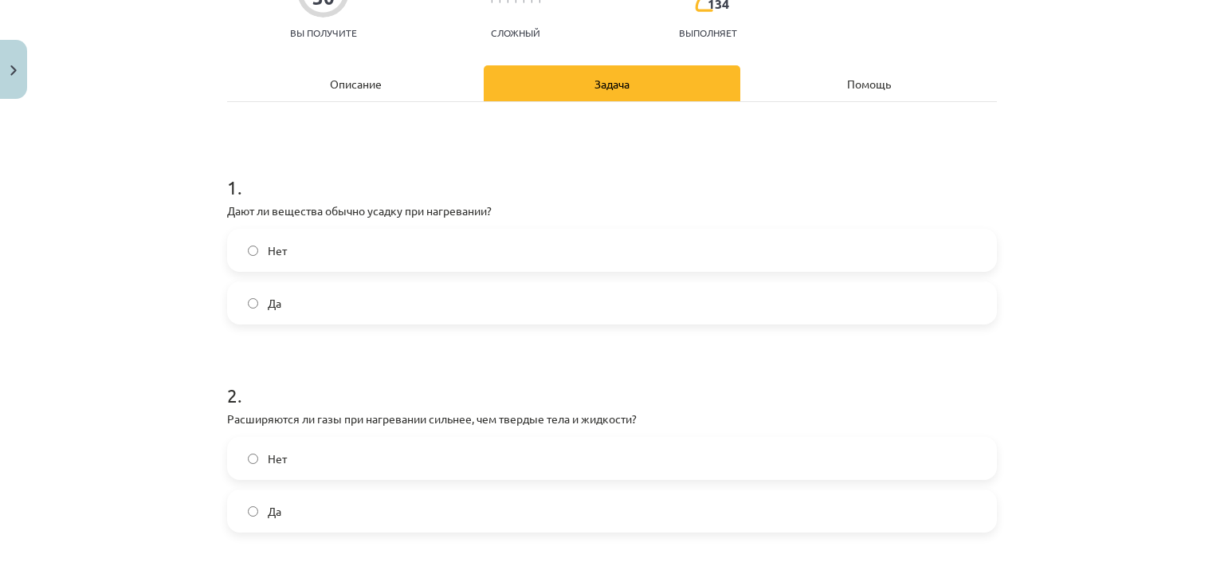
scroll to position [199, 0]
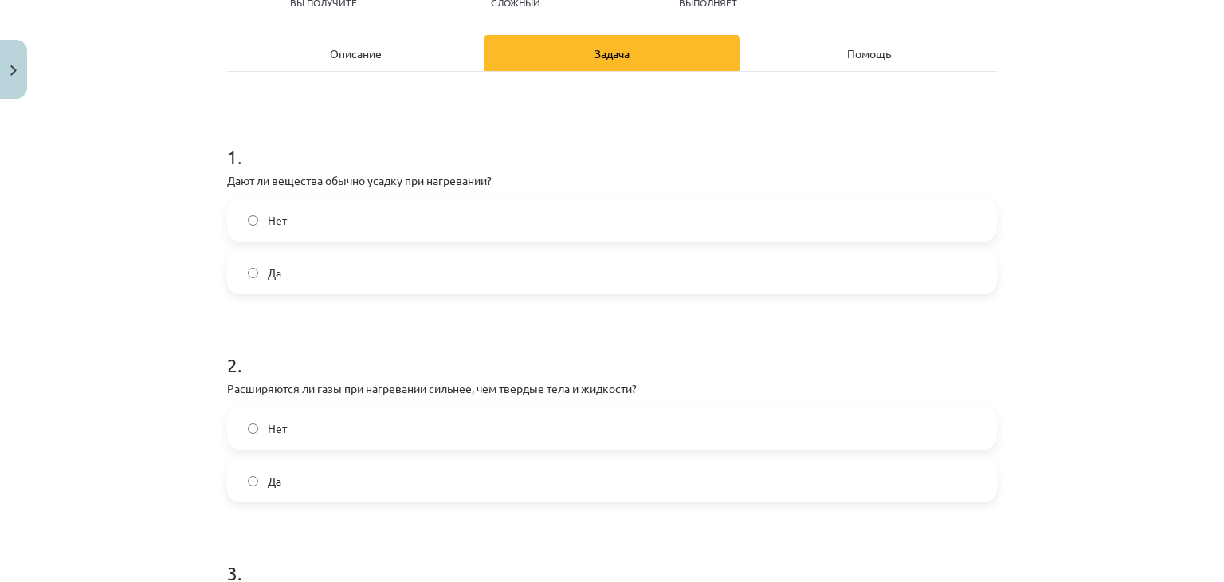
click at [290, 477] on label "Да" at bounding box center [612, 481] width 767 height 40
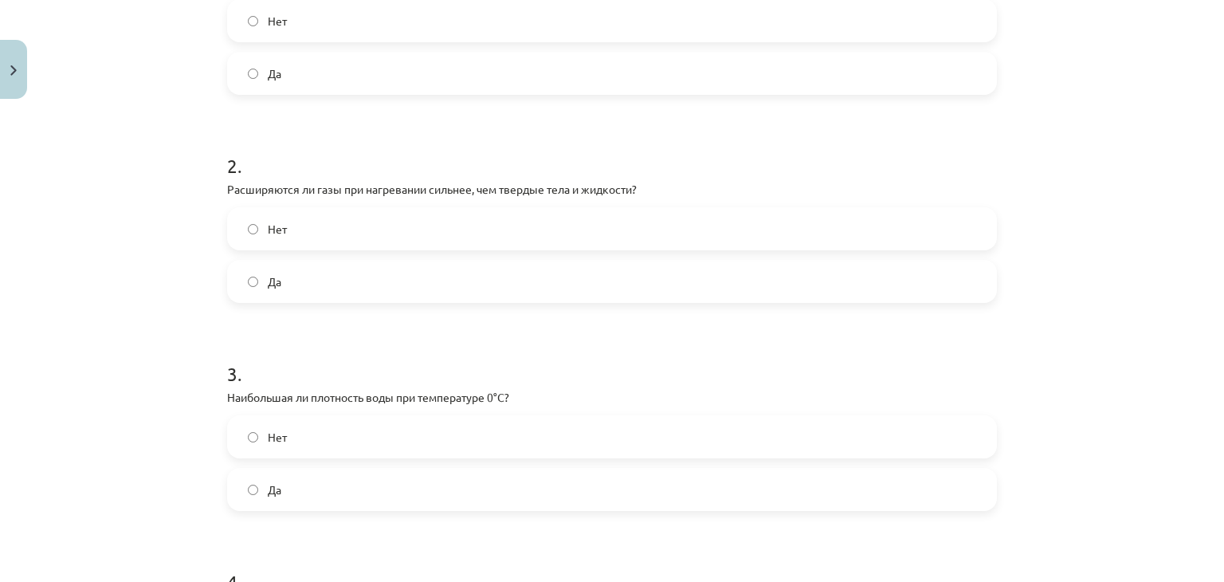
scroll to position [518, 0]
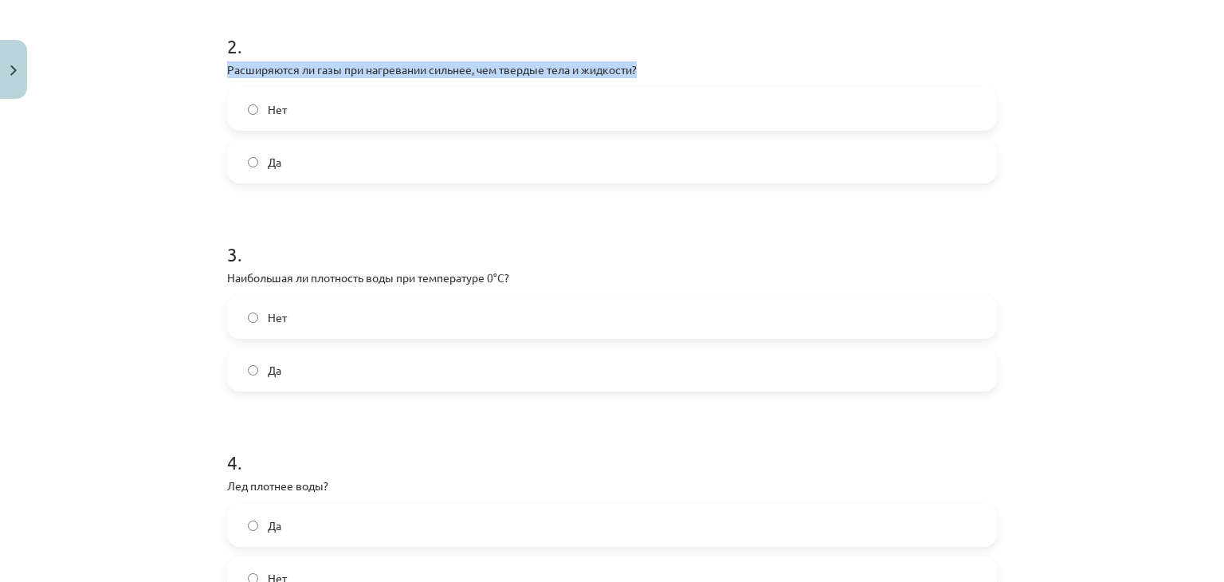
click at [183, 61] on div "Тема исследования: Физика, 9 класс, 1-й тест, учебный материал #3 📝 Тема 2. Вли…" at bounding box center [612, 291] width 1224 height 582
copy font "Расширяются ли газы при нагревании сильнее, чем твердые тела и жидкости?"
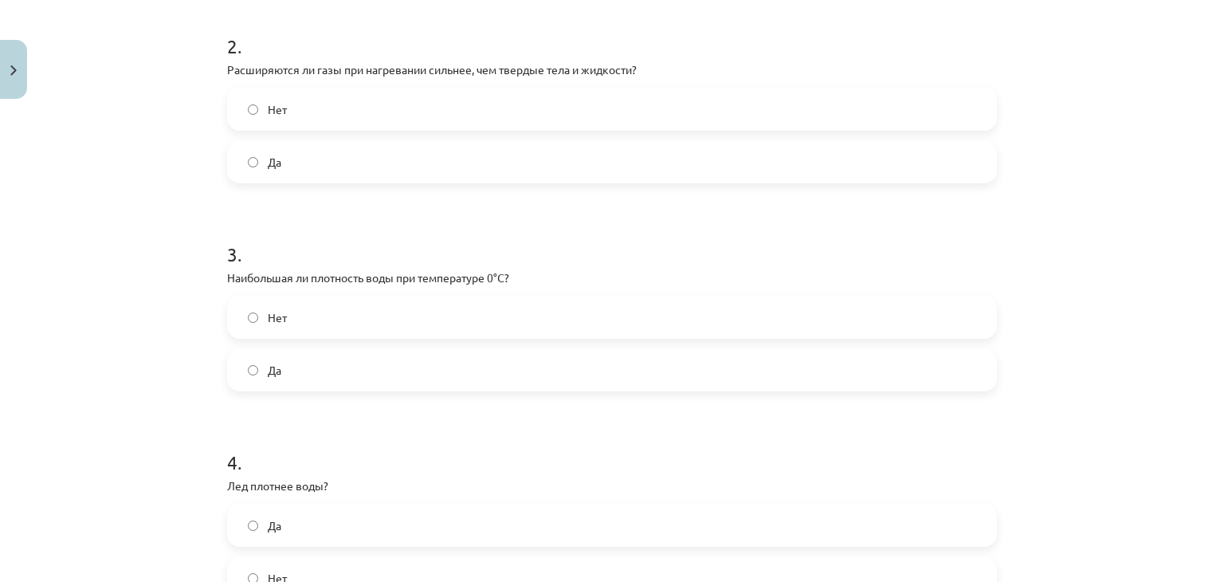
click at [108, 377] on div "Тема исследования: Физика, 9 класс, 1-й тест, учебный материал #3 📝 Тема 2. Вли…" at bounding box center [612, 291] width 1224 height 582
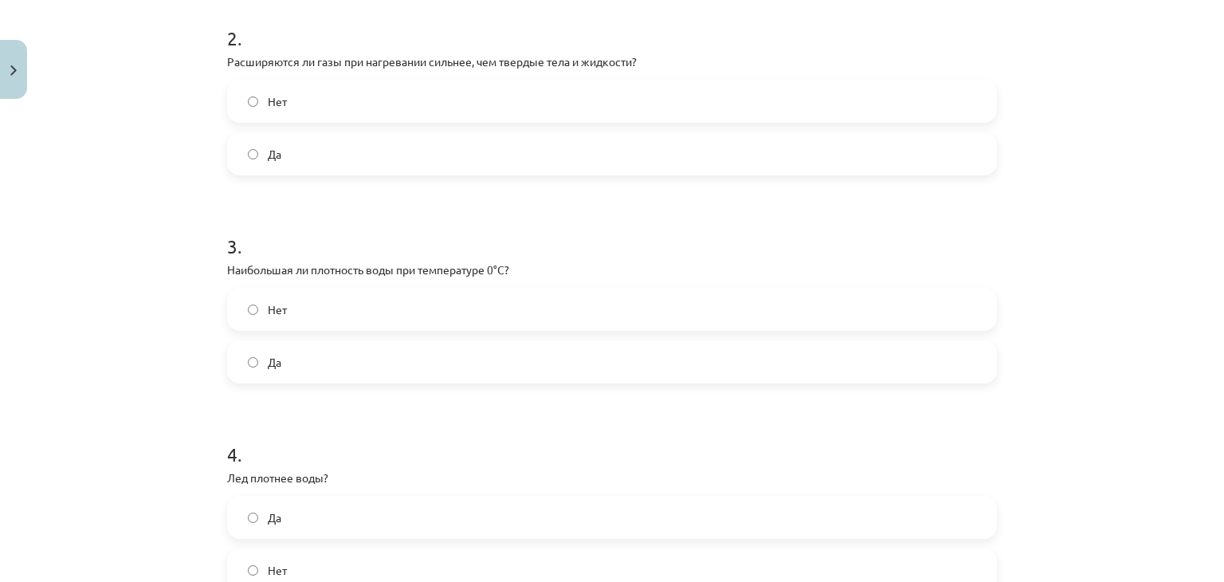
click at [249, 298] on label "Нет" at bounding box center [612, 309] width 767 height 40
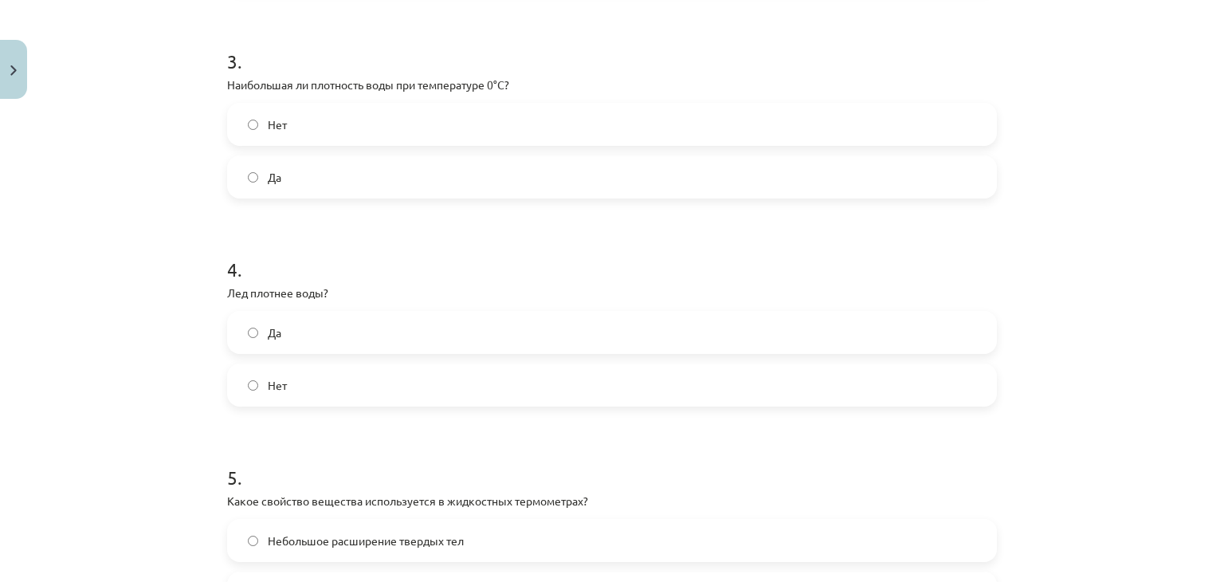
scroll to position [765, 0]
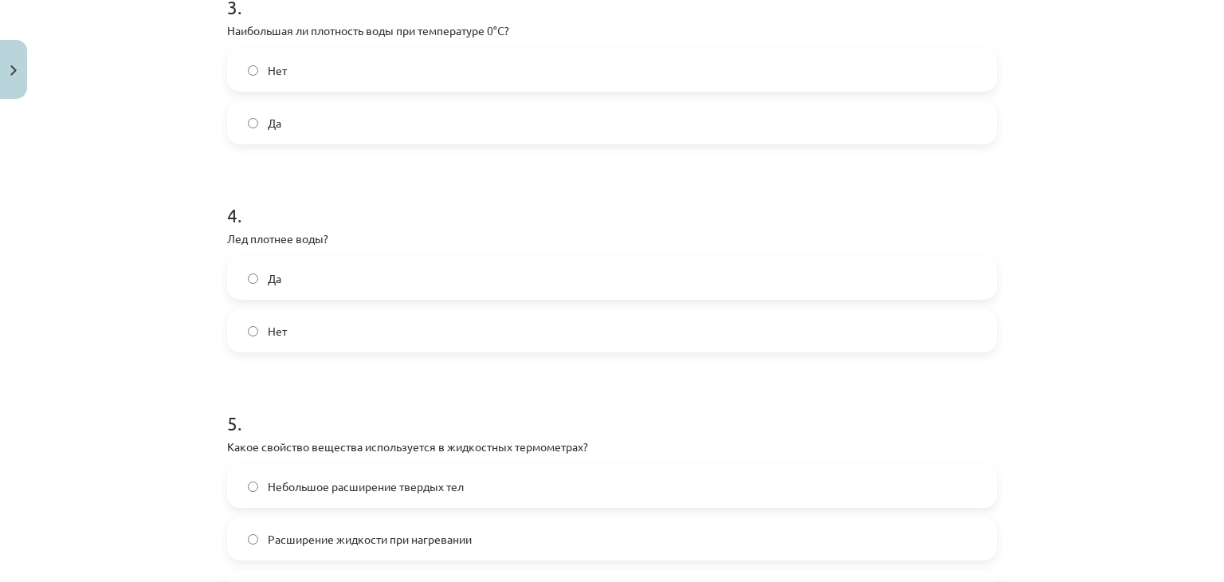
click at [243, 284] on label "Да" at bounding box center [612, 278] width 767 height 40
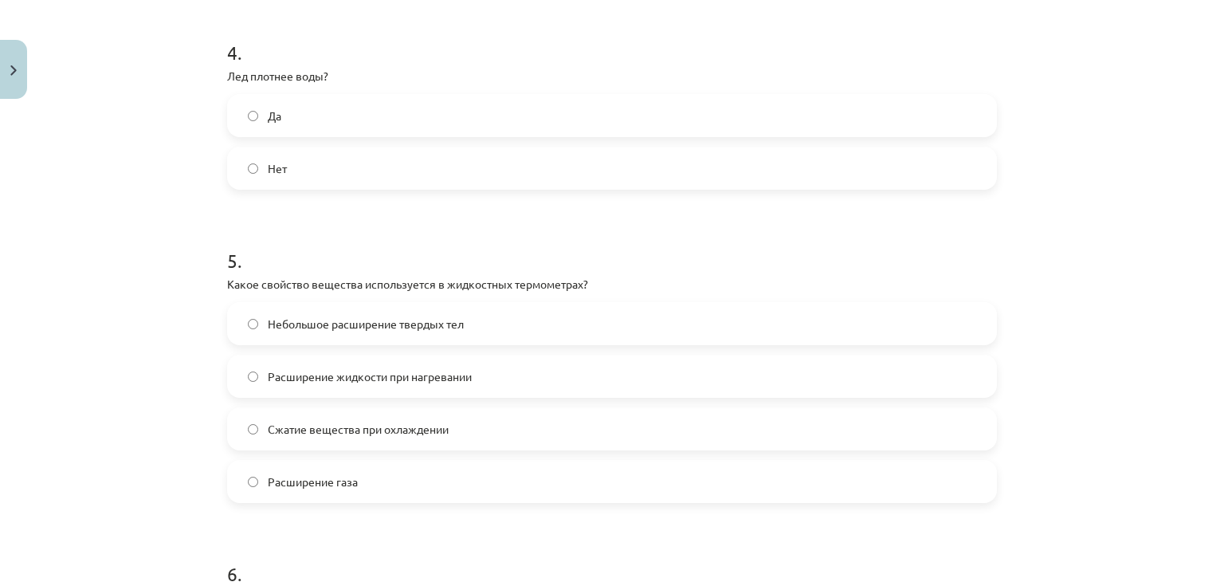
scroll to position [928, 0]
click at [234, 170] on label "Нет" at bounding box center [612, 167] width 767 height 40
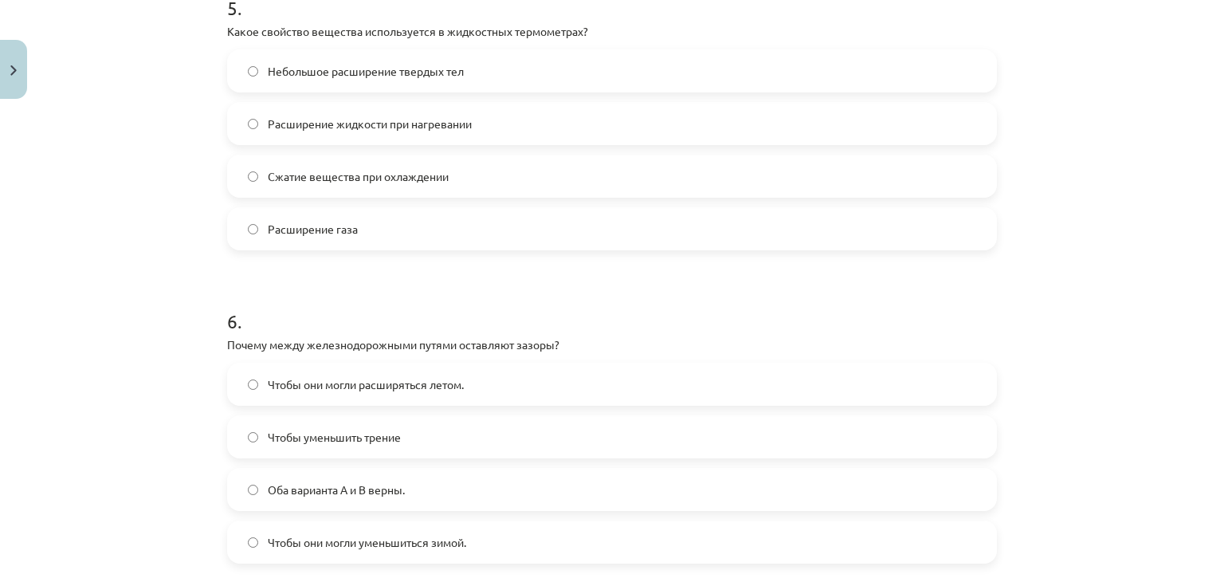
scroll to position [1184, 0]
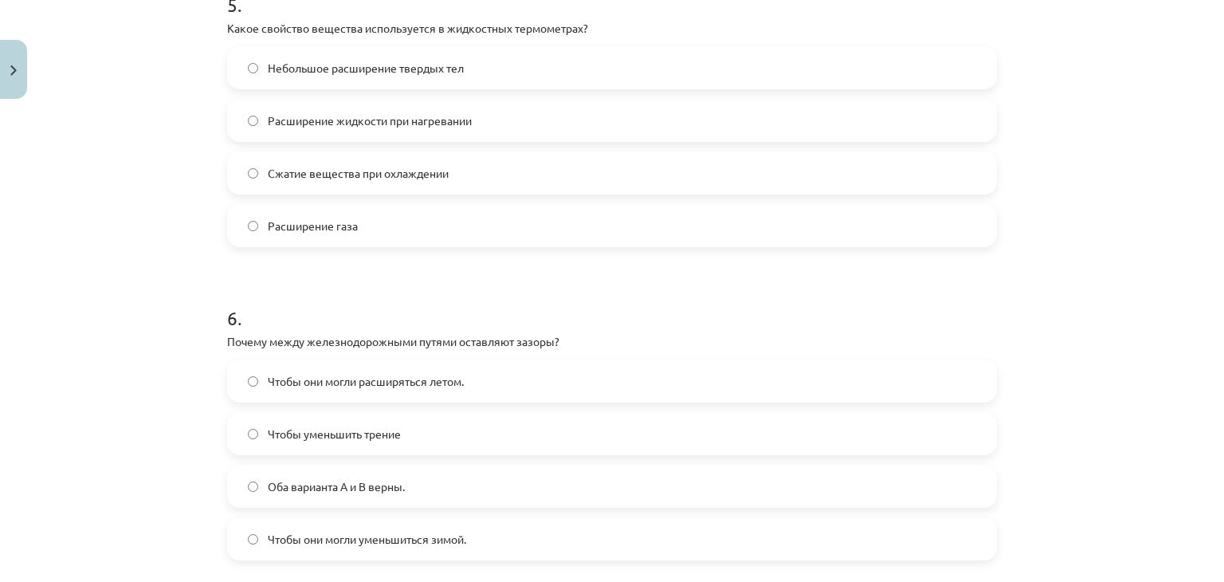
drag, startPoint x: 152, startPoint y: 448, endPoint x: 75, endPoint y: 459, distance: 78.1
click at [75, 459] on div "Тема исследования: Физика, 9 класс, 1-й тест, учебный материал #3 📝 Тема 2. Вли…" at bounding box center [612, 291] width 1224 height 582
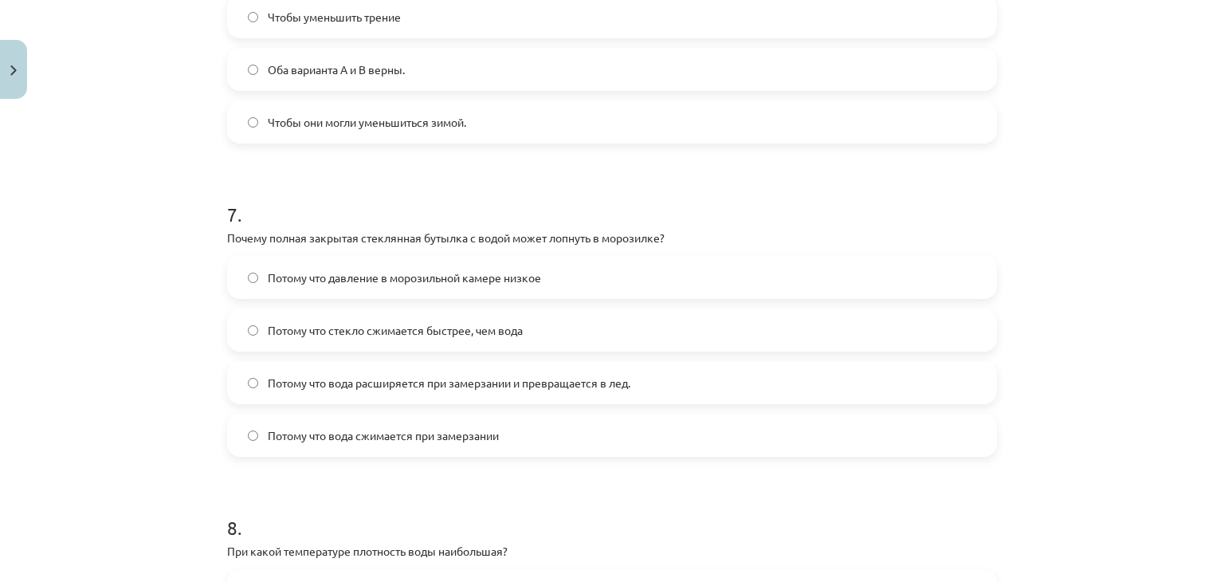
scroll to position [1600, 0]
click at [253, 383] on label "Потому что вода расширяется при замерзании и превращается в лед." at bounding box center [612, 383] width 767 height 40
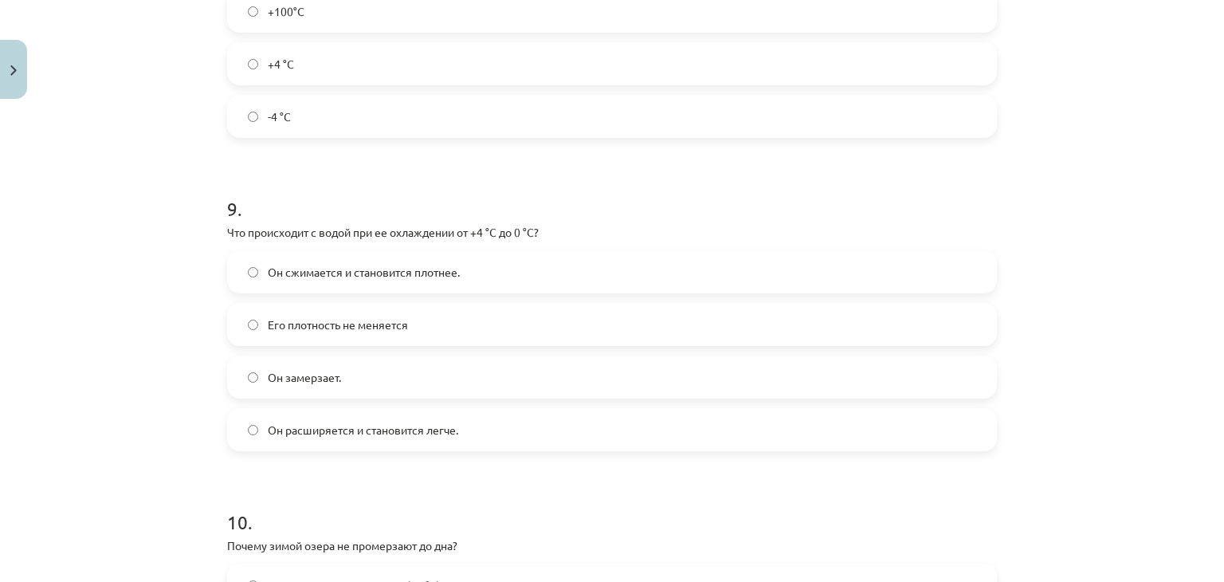
scroll to position [2238, 0]
